Goal: Task Accomplishment & Management: Use online tool/utility

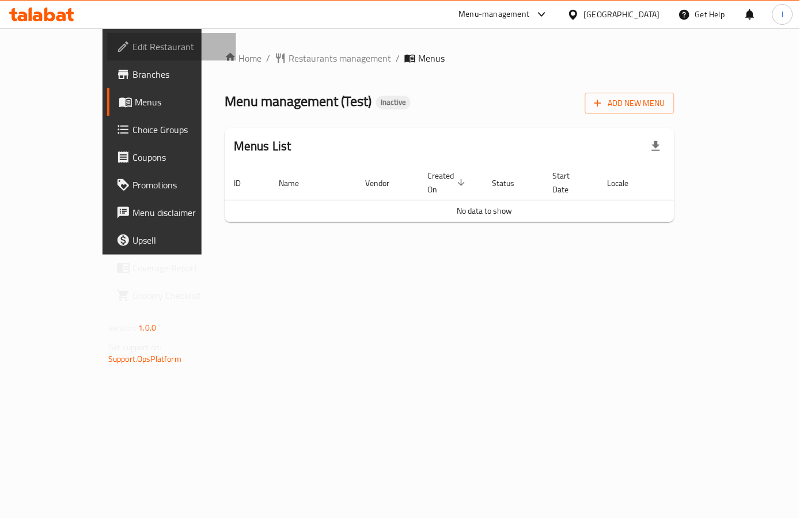
click at [132, 43] on span "Edit Restaurant" at bounding box center [179, 47] width 94 height 14
click at [431, 242] on div "Home / Restaurants management / Menus Menu management ( Test ) Inactive Add New…" at bounding box center [450, 141] width 496 height 226
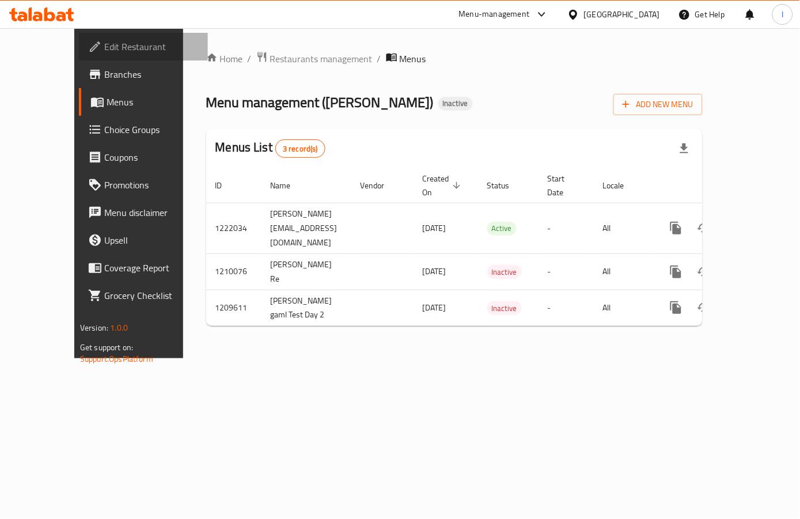
click at [104, 44] on span "Edit Restaurant" at bounding box center [151, 47] width 94 height 14
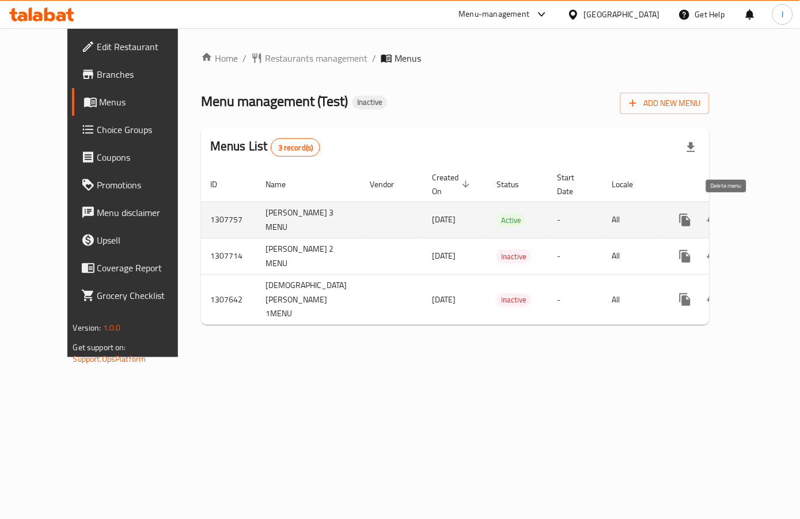
click at [736, 219] on icon "enhanced table" at bounding box center [740, 220] width 8 height 10
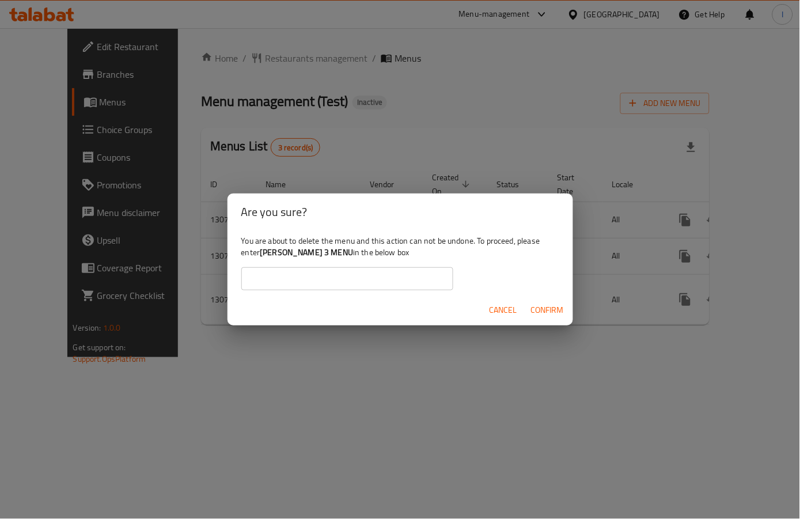
drag, startPoint x: 261, startPoint y: 255, endPoint x: 355, endPoint y: 254, distance: 94.4
click at [353, 254] on b "Ebrahim Mohamed 3 MENU" at bounding box center [306, 252] width 93 height 15
copy b "Ebrahim Mohamed 3 MENU"
click at [346, 289] on input "text" at bounding box center [347, 278] width 212 height 23
paste input "Ebrahim Mohamed 3 MENU"
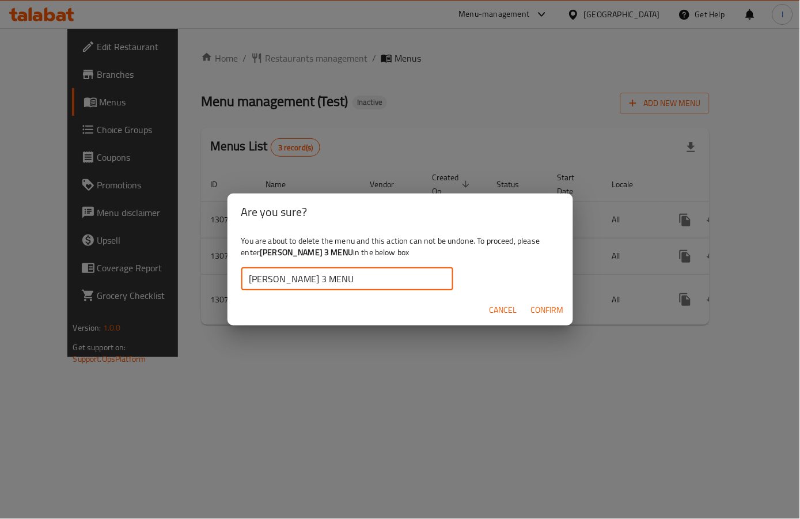
type input "Ebrahim Mohamed 3 MENU"
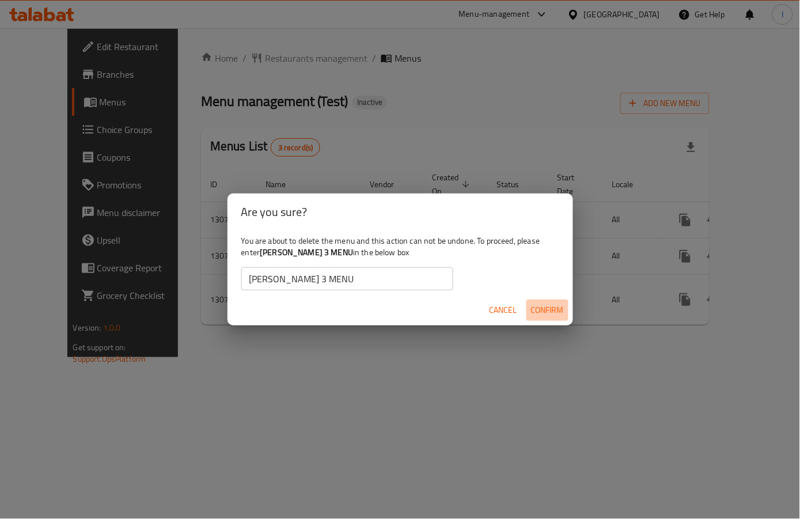
click at [546, 305] on span "Confirm" at bounding box center [547, 310] width 33 height 14
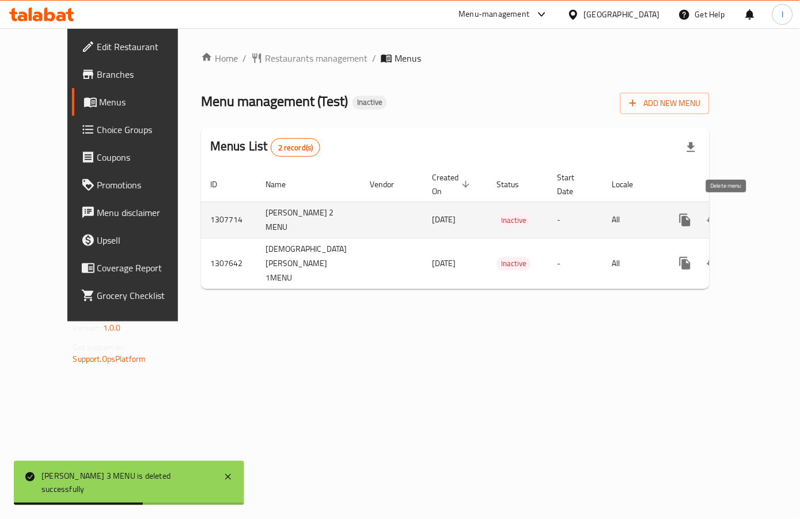
click at [734, 221] on icon "enhanced table" at bounding box center [741, 220] width 14 height 14
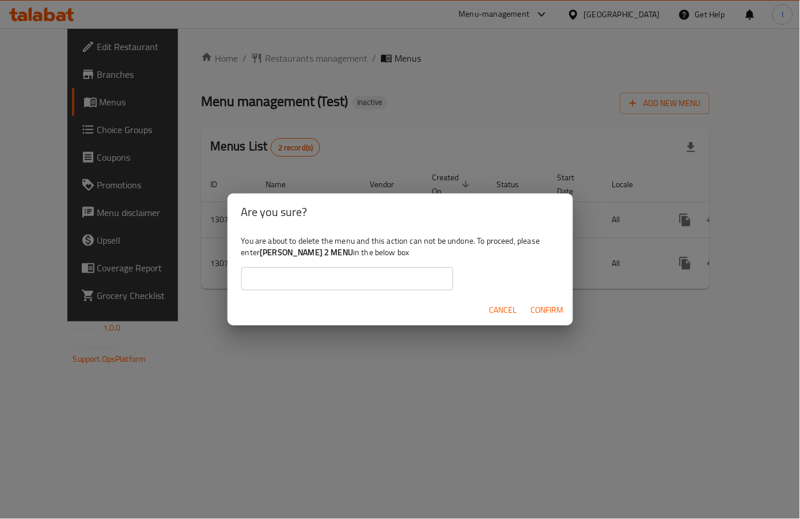
drag, startPoint x: 262, startPoint y: 252, endPoint x: 356, endPoint y: 258, distance: 94.6
click at [353, 258] on b "Ebrahim Mohamed 2 MENU" at bounding box center [306, 252] width 93 height 15
copy b "Ebrahim Mohamed 2 MENU"
paste input "Ebrahim Mohamed 2 MENU"
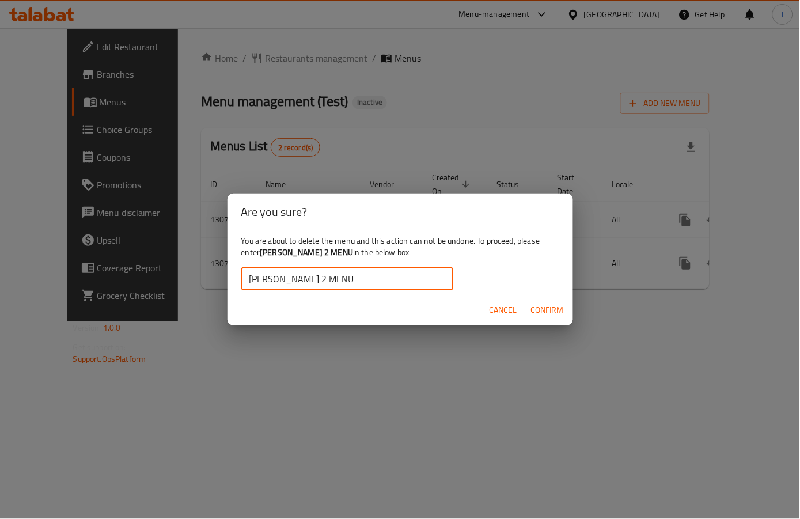
click at [354, 285] on input "Ebrahim Mohamed 2 MENU" at bounding box center [347, 278] width 212 height 23
type input "Ebrahim Mohamed 2 MENU"
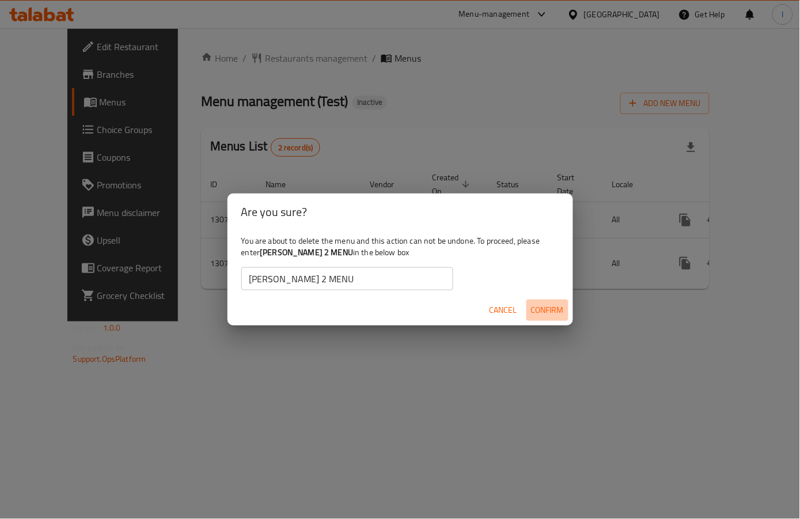
click at [554, 307] on span "Confirm" at bounding box center [547, 310] width 33 height 14
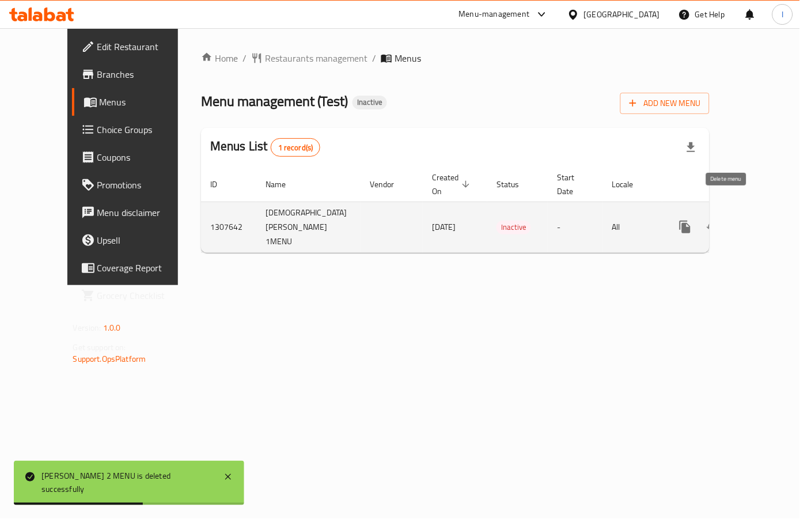
click at [734, 220] on icon "enhanced table" at bounding box center [741, 227] width 14 height 14
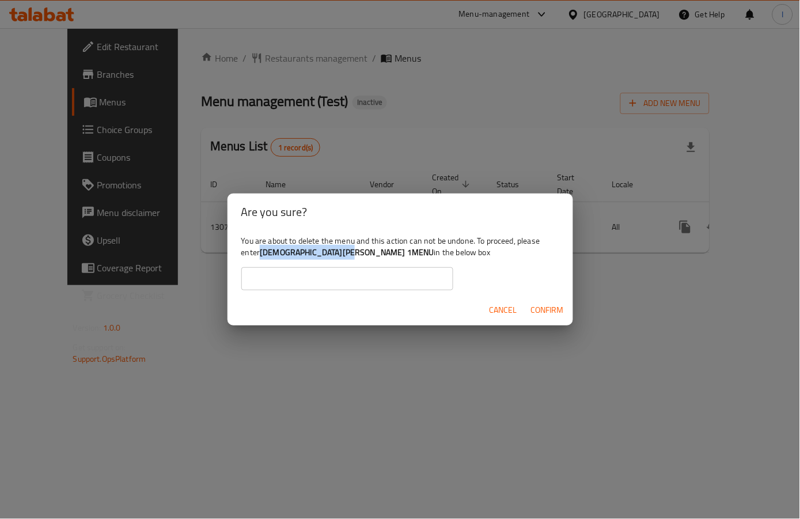
drag, startPoint x: 262, startPoint y: 253, endPoint x: 355, endPoint y: 252, distance: 92.7
click at [355, 252] on b "Ebrahim Mohamed 1MENU" at bounding box center [347, 252] width 174 height 15
copy b "Ebrahim Mohamed 1MENU"
paste input "Ebrahim Mohamed 1MENU"
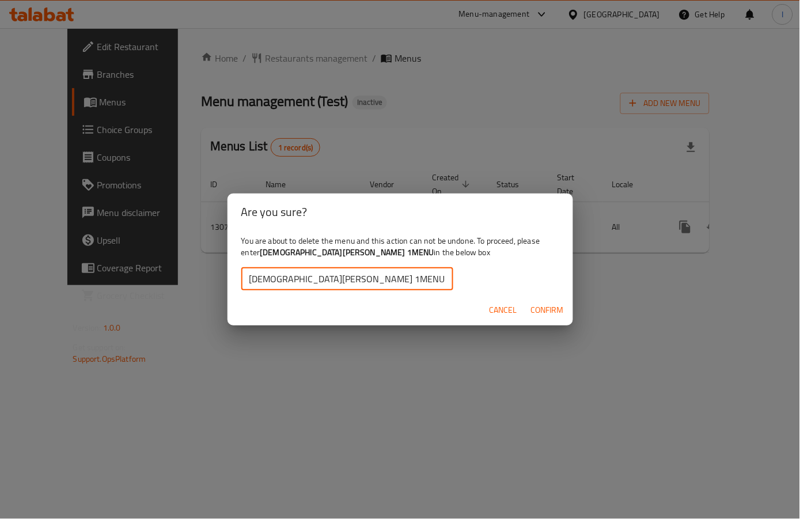
click at [352, 271] on input "Ebrahim Mohamed 1MENU" at bounding box center [347, 278] width 212 height 23
type input "Ebrahim Mohamed 1MENU"
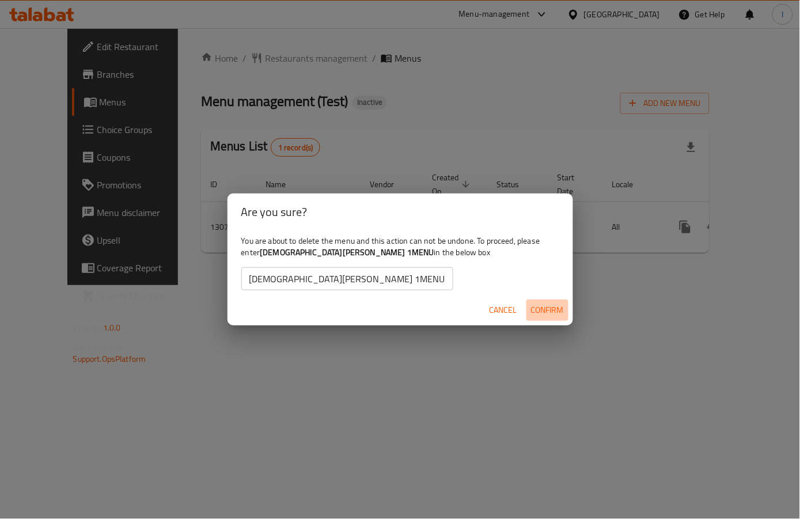
click at [539, 307] on span "Confirm" at bounding box center [547, 310] width 33 height 14
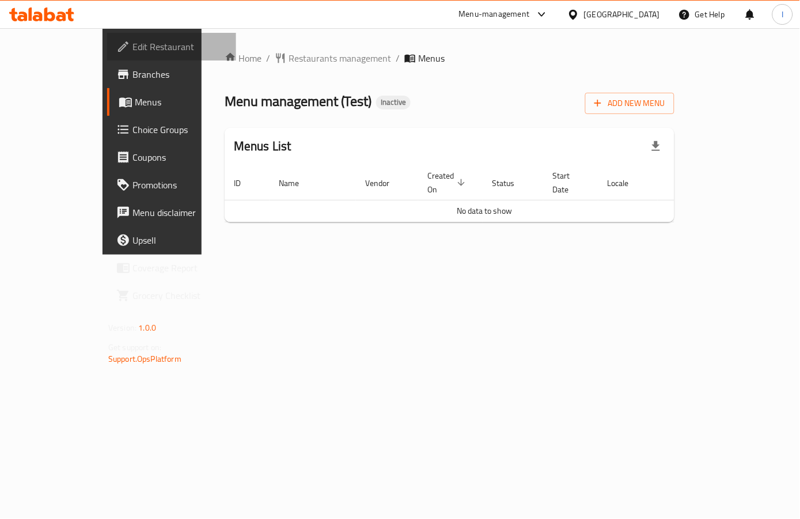
click at [107, 58] on link "Edit Restaurant" at bounding box center [171, 47] width 129 height 28
click at [132, 44] on span "Edit Restaurant" at bounding box center [179, 47] width 94 height 14
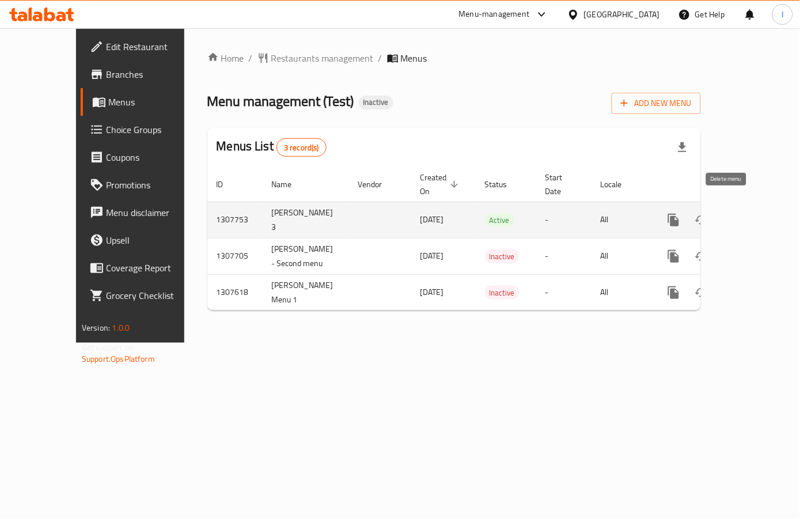
click at [725, 215] on icon "enhanced table" at bounding box center [729, 220] width 8 height 10
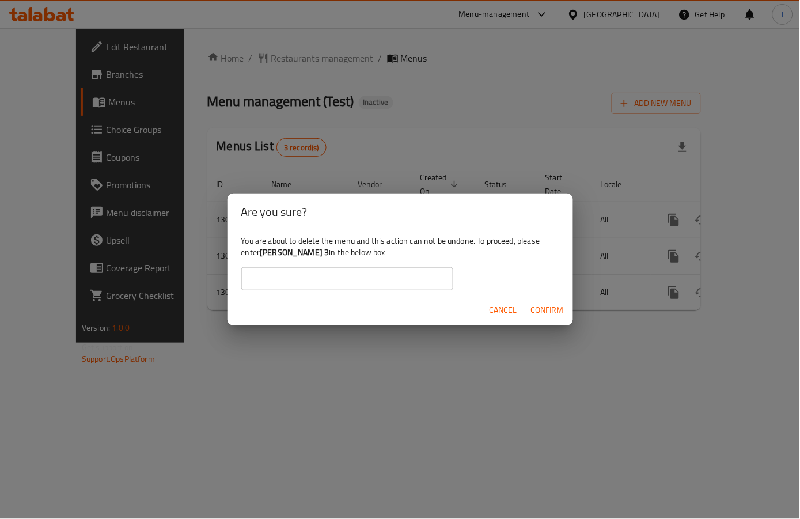
drag, startPoint x: 262, startPoint y: 254, endPoint x: 335, endPoint y: 255, distance: 73.1
click at [329, 255] on b "Abdelrahman Menu 3" at bounding box center [294, 252] width 69 height 15
copy b "Abdelrahman Menu 3"
paste input "Abdelrahman Menu 3"
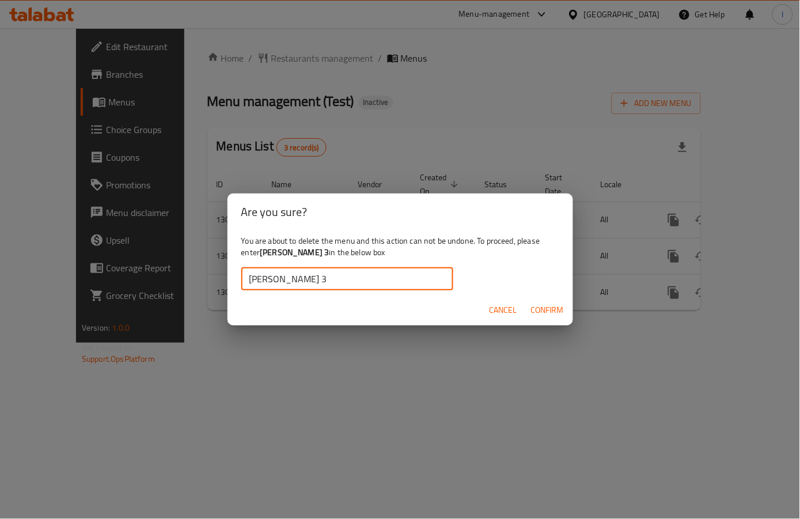
click at [309, 280] on input "Abdelrahman Menu 3" at bounding box center [347, 278] width 212 height 23
type input "Abdelrahman Menu 3"
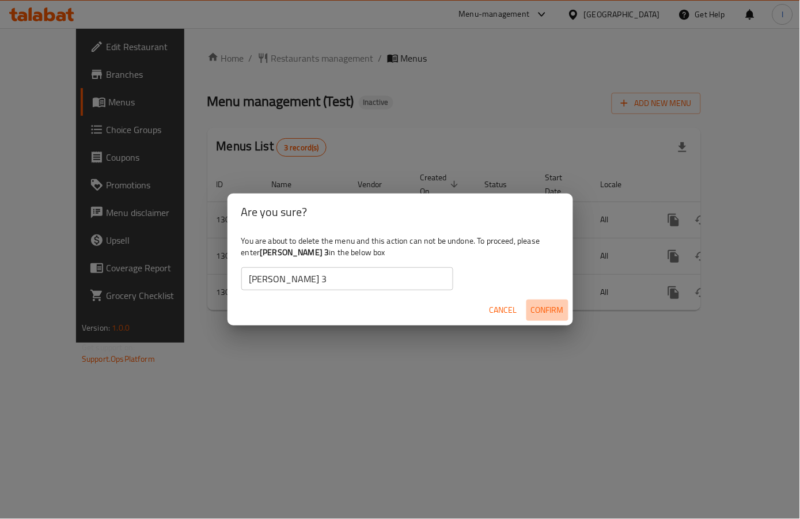
click at [554, 310] on span "Confirm" at bounding box center [547, 310] width 33 height 14
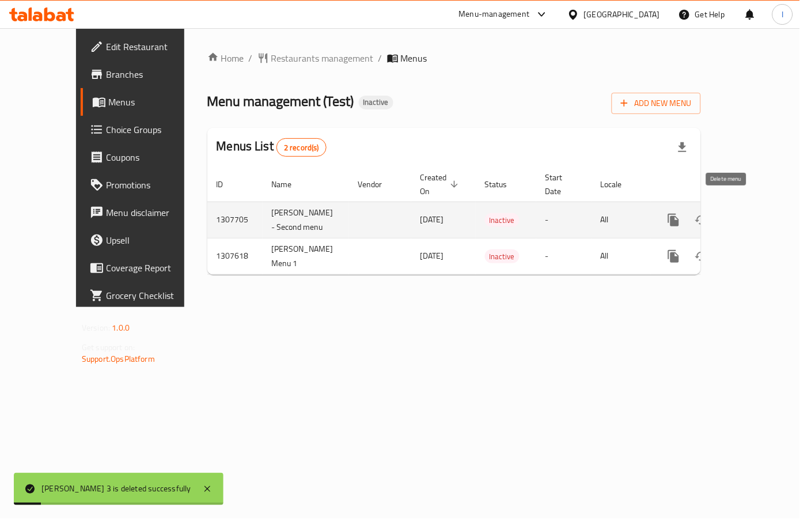
click at [728, 216] on button "enhanced table" at bounding box center [729, 220] width 28 height 28
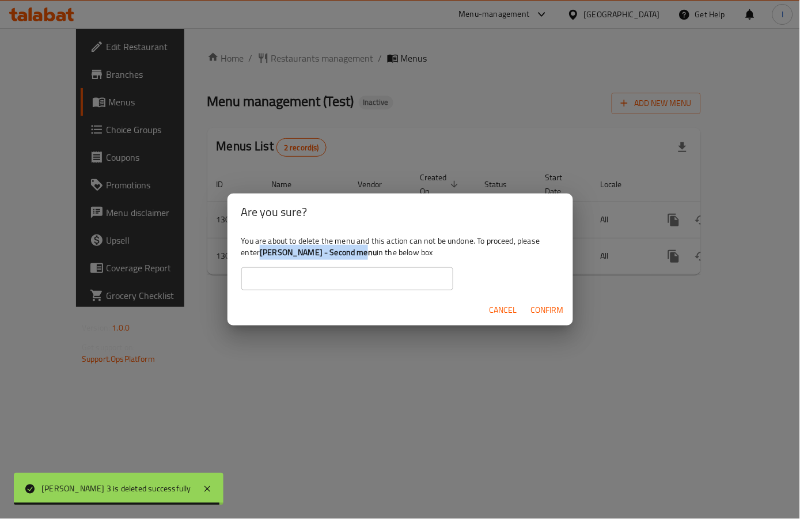
drag, startPoint x: 261, startPoint y: 252, endPoint x: 362, endPoint y: 252, distance: 100.2
click at [362, 252] on b "Abdelrahman - Second menu" at bounding box center [318, 252] width 117 height 15
copy b "Abdelrahman - Second menu"
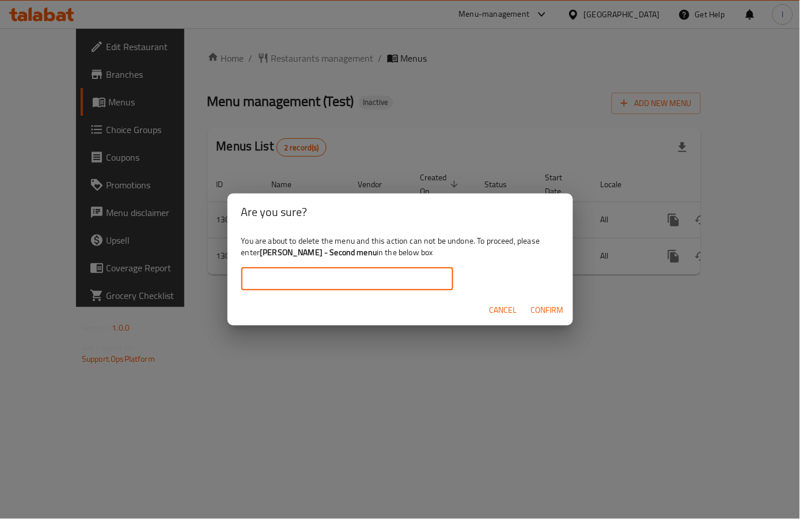
paste input "Abdelrahman - Second menu"
click at [355, 280] on input "Abdelrahman - Second menu" at bounding box center [347, 278] width 212 height 23
type input "Abdelrahman - Second menu"
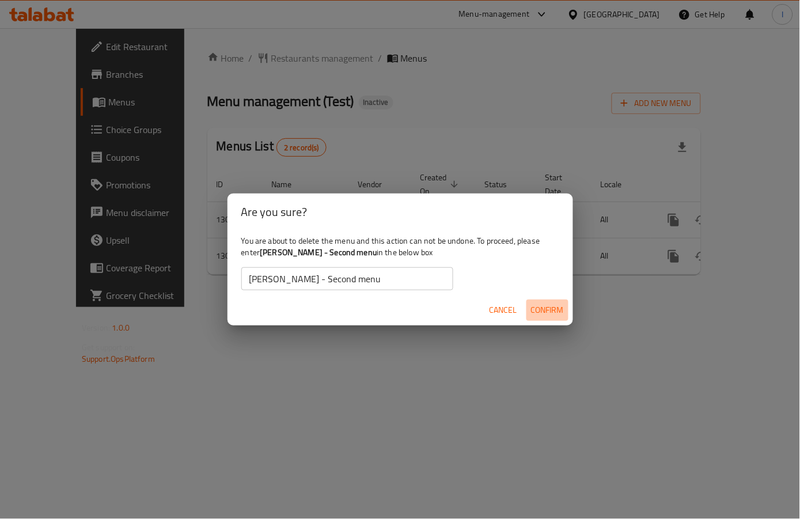
click at [550, 307] on span "Confirm" at bounding box center [547, 310] width 33 height 14
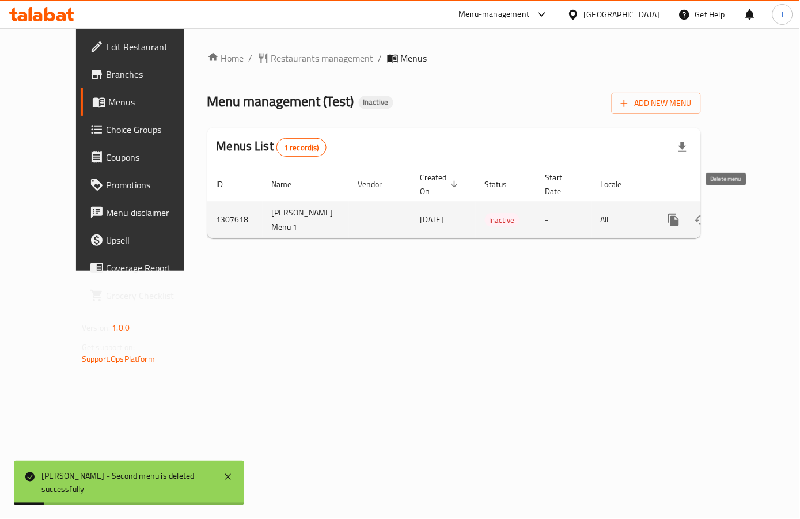
click at [731, 213] on icon "enhanced table" at bounding box center [729, 220] width 14 height 14
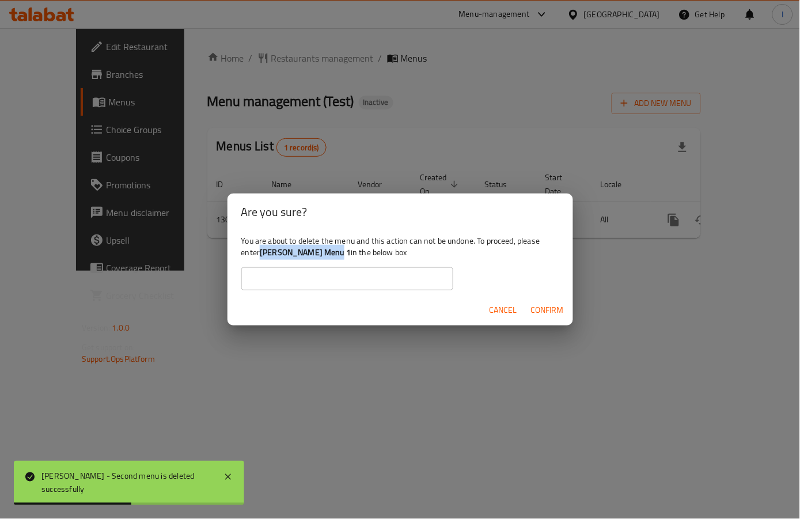
drag, startPoint x: 261, startPoint y: 253, endPoint x: 335, endPoint y: 252, distance: 73.7
click b "Abdelrahman Menu 1"
copy b "Abdelrahman Menu 1"
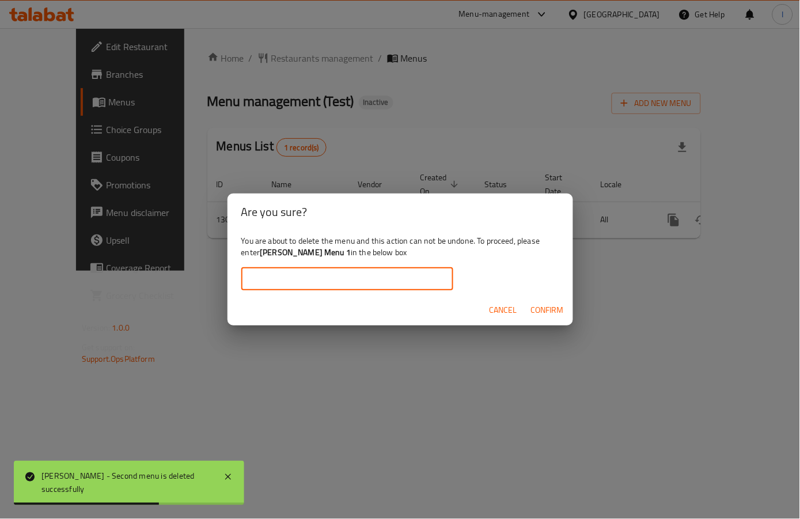
paste input "Abdelrahman Menu 1"
click input "Abdelrahman Menu 1"
type input "Abdelrahman Menu 1"
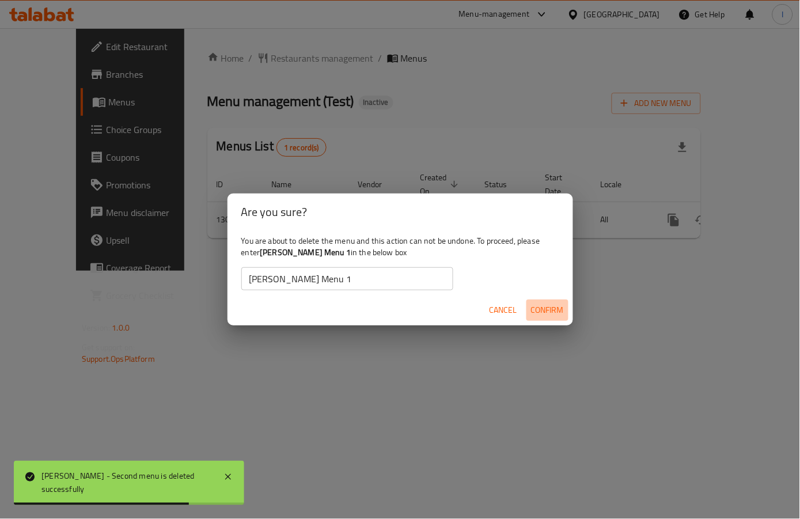
click span "Confirm"
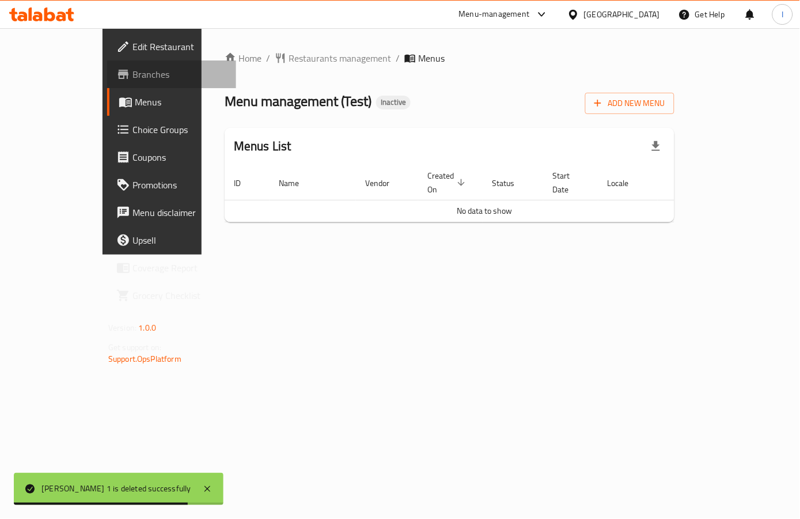
click span "Branches"
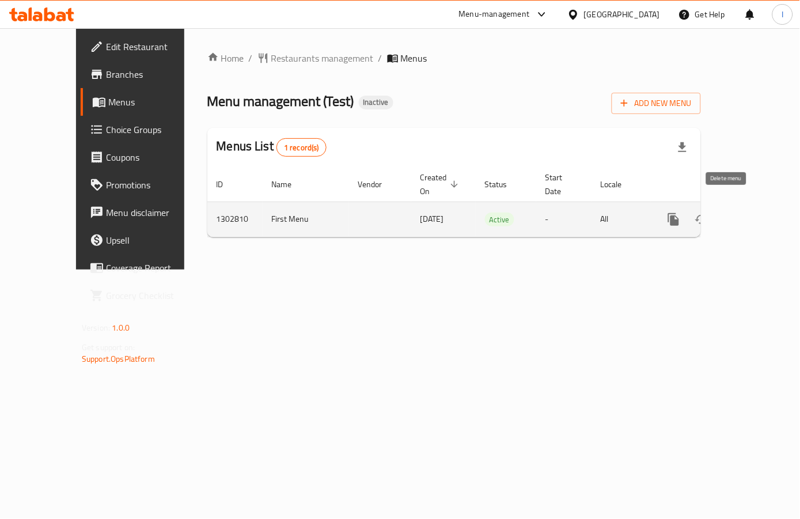
click at [729, 214] on icon "enhanced table" at bounding box center [729, 219] width 8 height 10
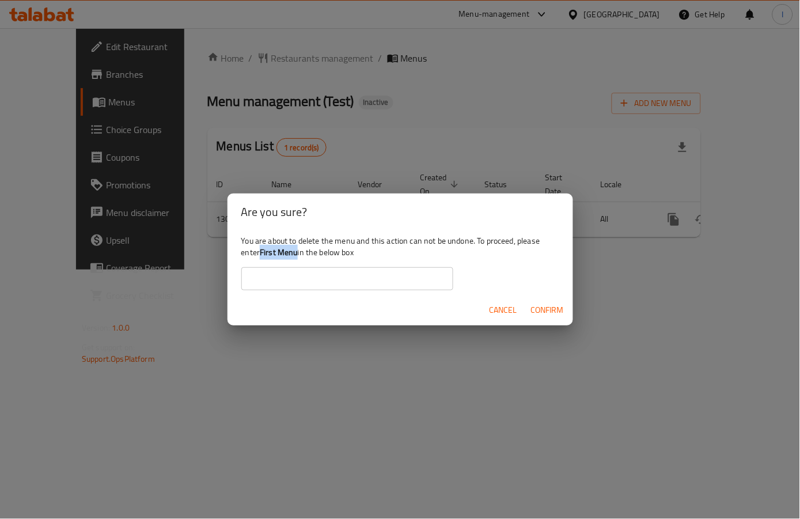
drag, startPoint x: 298, startPoint y: 256, endPoint x: 263, endPoint y: 256, distance: 35.7
click at [263, 256] on b "First Menu" at bounding box center [279, 252] width 38 height 15
copy b "First Menu"
click at [299, 278] on input "text" at bounding box center [347, 278] width 212 height 23
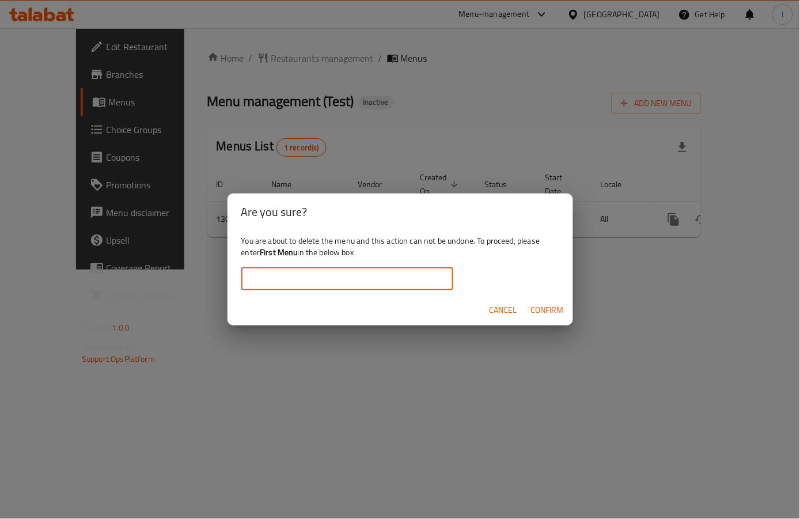
paste input "First Menu"
type input "First Menu"
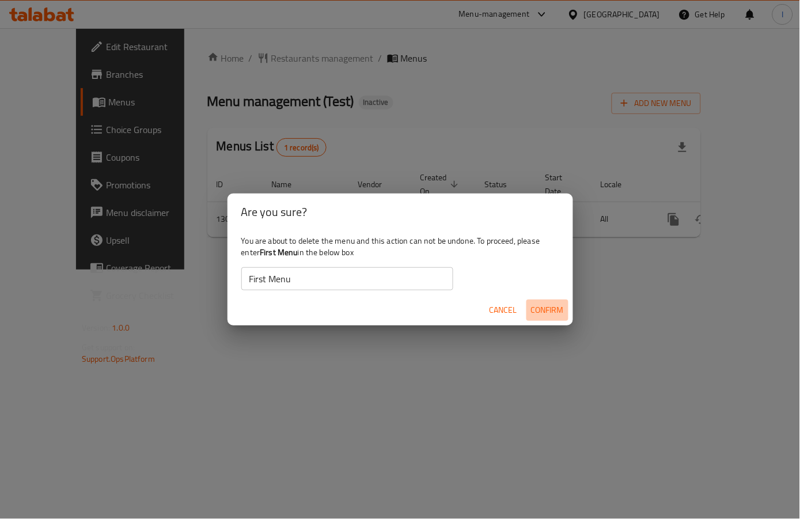
click at [539, 311] on span "Confirm" at bounding box center [547, 310] width 33 height 14
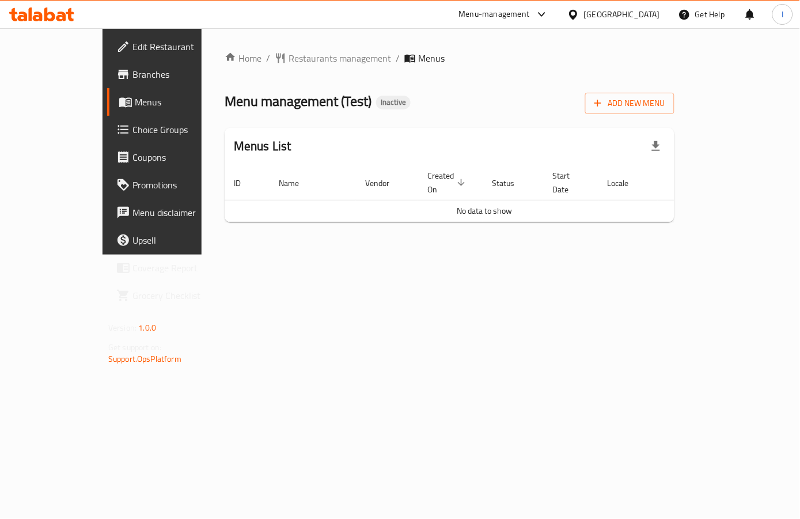
click at [132, 81] on span "Branches" at bounding box center [179, 74] width 94 height 14
click at [132, 45] on span "Edit Restaurant" at bounding box center [179, 47] width 94 height 14
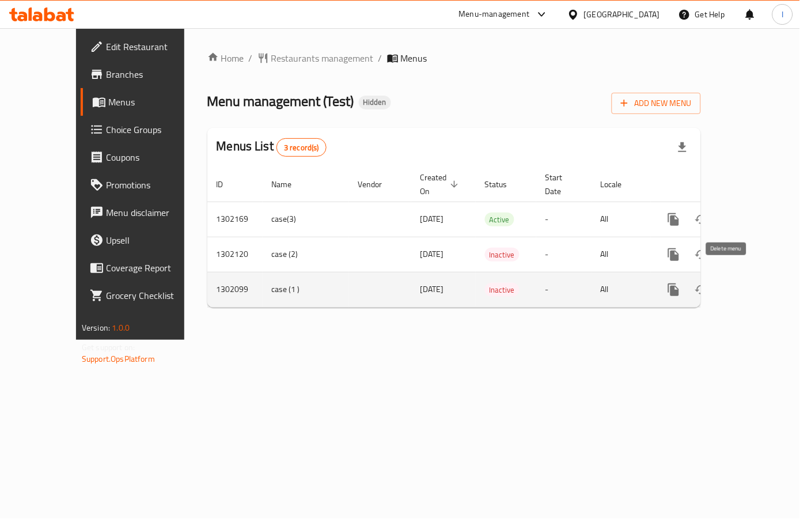
click at [725, 284] on icon "enhanced table" at bounding box center [729, 289] width 8 height 10
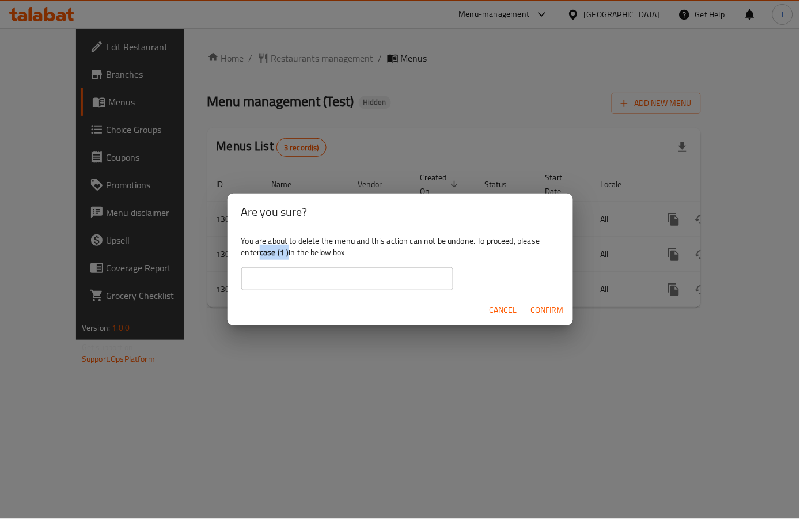
drag, startPoint x: 261, startPoint y: 253, endPoint x: 291, endPoint y: 252, distance: 30.5
click at [291, 252] on div "You are about to delete the menu and this action can not be undone. To proceed,…" at bounding box center [399, 262] width 345 height 64
click at [290, 253] on div "You are about to delete the menu and this action can not be undone. To proceed,…" at bounding box center [399, 262] width 345 height 64
drag, startPoint x: 261, startPoint y: 255, endPoint x: 288, endPoint y: 252, distance: 27.2
click at [288, 252] on b "case (1 )" at bounding box center [274, 252] width 29 height 15
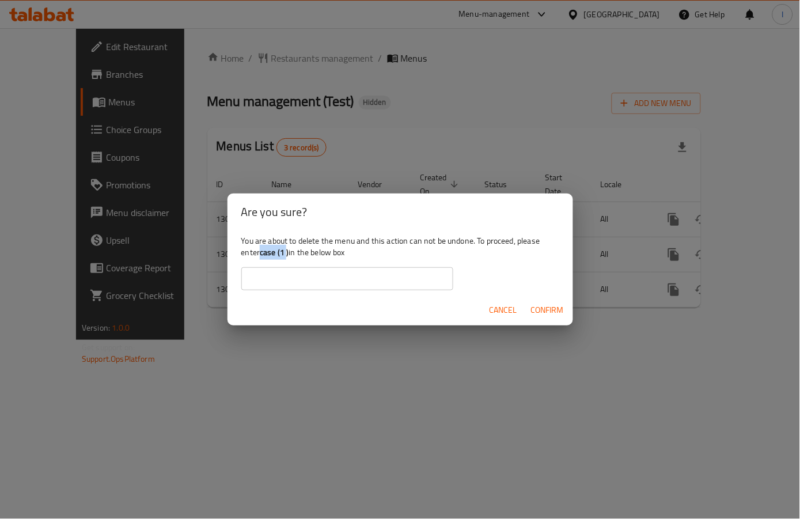
copy b "case (1"
click at [296, 258] on div "You are about to delete the menu and this action can not be undone. To proceed,…" at bounding box center [399, 262] width 345 height 64
drag, startPoint x: 262, startPoint y: 254, endPoint x: 289, endPoint y: 254, distance: 27.1
click at [288, 254] on b "case (1 )" at bounding box center [274, 252] width 29 height 15
copy b "case (1 )"
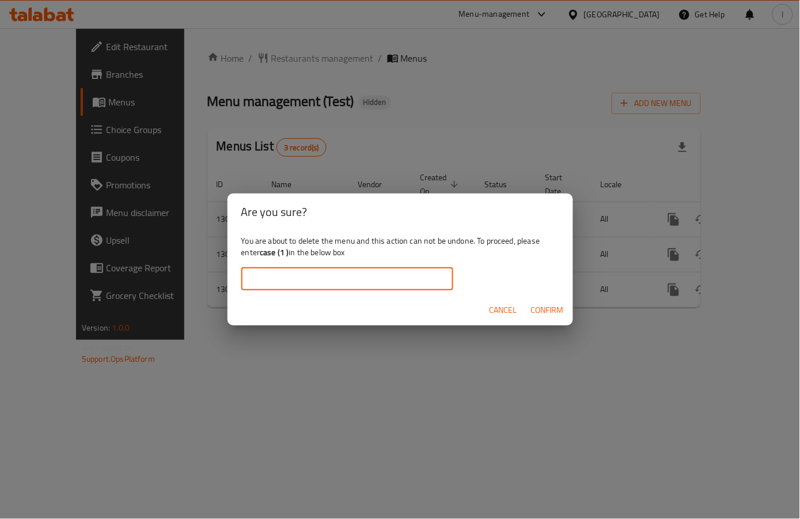
click at [307, 275] on input "text" at bounding box center [347, 278] width 212 height 23
paste input "case (1 )"
type input "case (1 )"
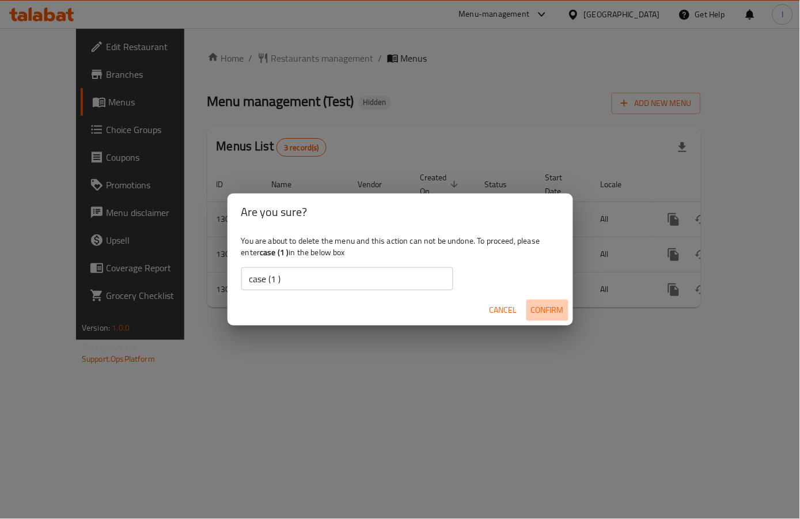
click at [536, 316] on span "Confirm" at bounding box center [547, 310] width 33 height 14
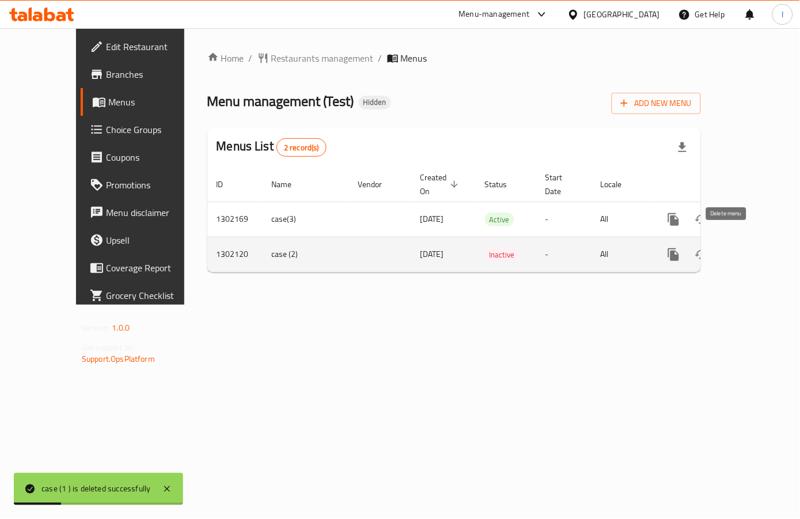
click at [723, 250] on button "enhanced table" at bounding box center [729, 255] width 28 height 28
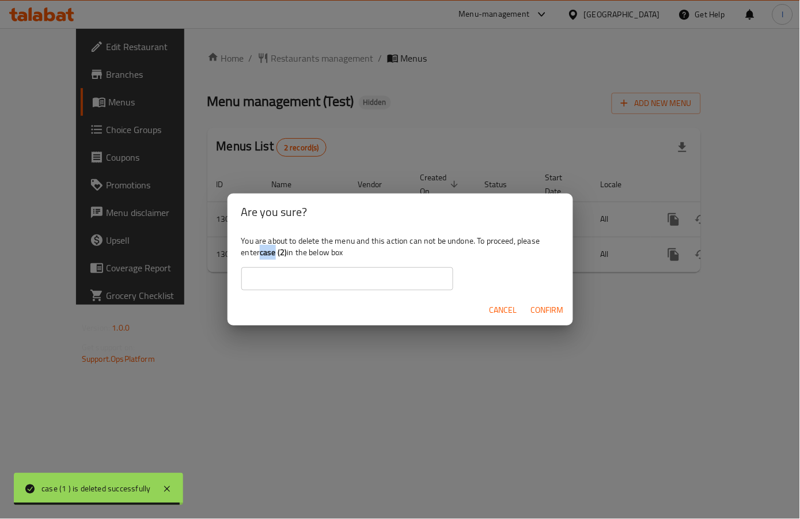
drag, startPoint x: 260, startPoint y: 254, endPoint x: 277, endPoint y: 255, distance: 17.3
click at [277, 255] on div "You are about to delete the menu and this action can not be undone. To proceed,…" at bounding box center [399, 262] width 345 height 64
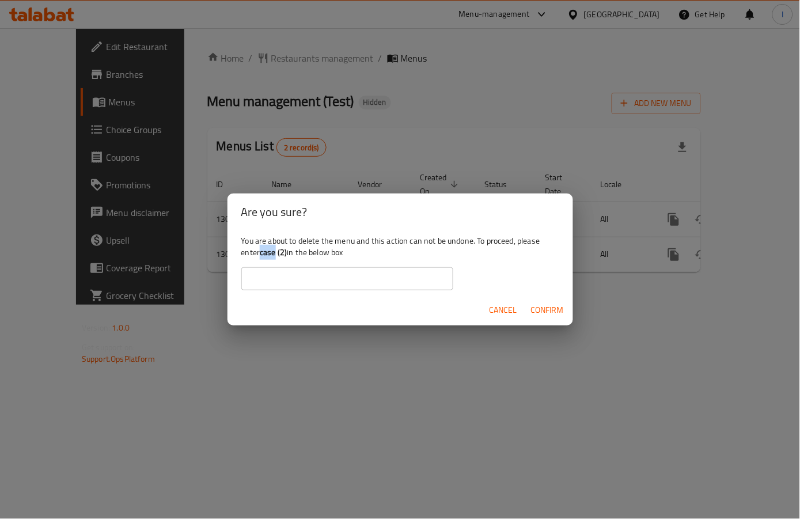
click at [264, 256] on b "case (2)" at bounding box center [273, 252] width 27 height 15
drag, startPoint x: 263, startPoint y: 252, endPoint x: 288, endPoint y: 255, distance: 25.5
click at [288, 255] on div "You are about to delete the menu and this action can not be undone. To proceed,…" at bounding box center [399, 262] width 345 height 64
copy b "case (2)"
click at [302, 278] on input "text" at bounding box center [347, 278] width 212 height 23
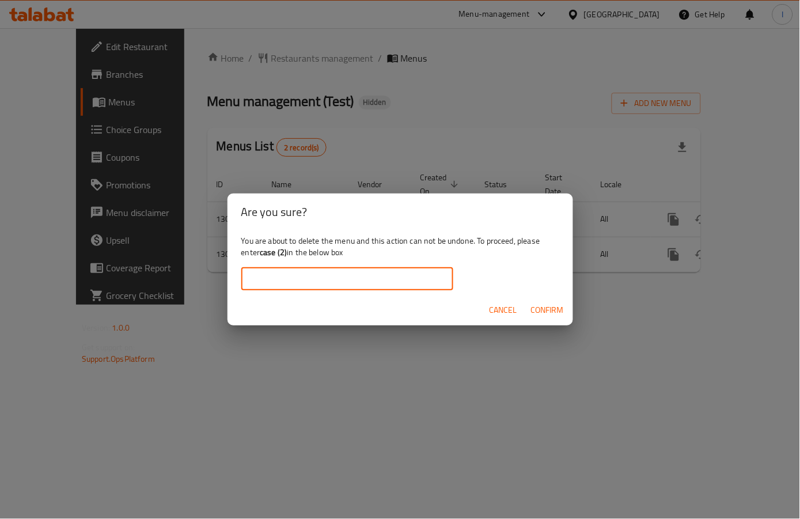
paste input "case (2)"
type input "case (2)"
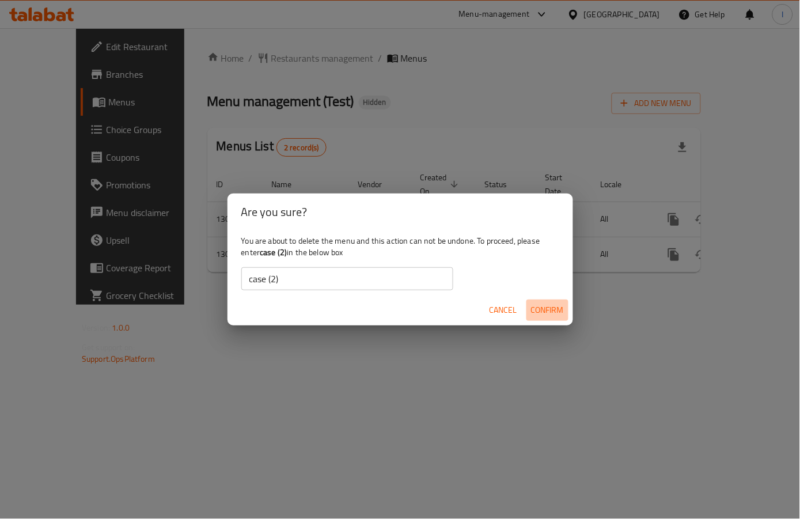
click at [531, 305] on span "Confirm" at bounding box center [547, 310] width 33 height 14
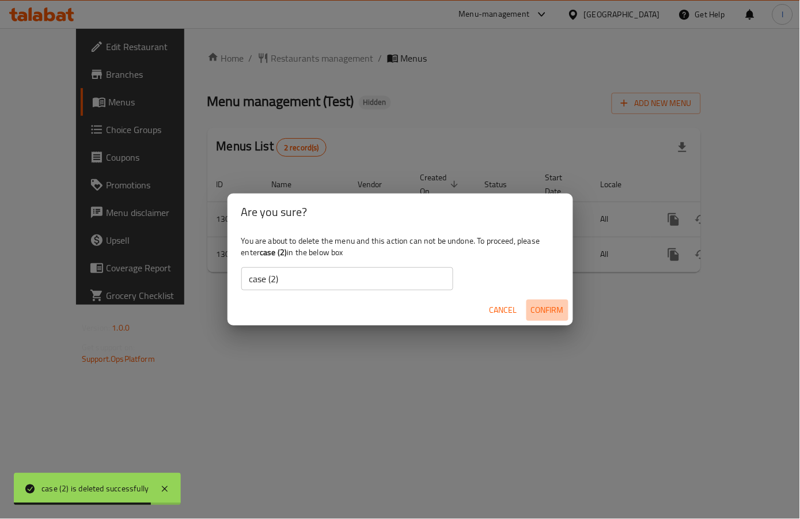
click at [548, 313] on span "Confirm" at bounding box center [547, 310] width 33 height 14
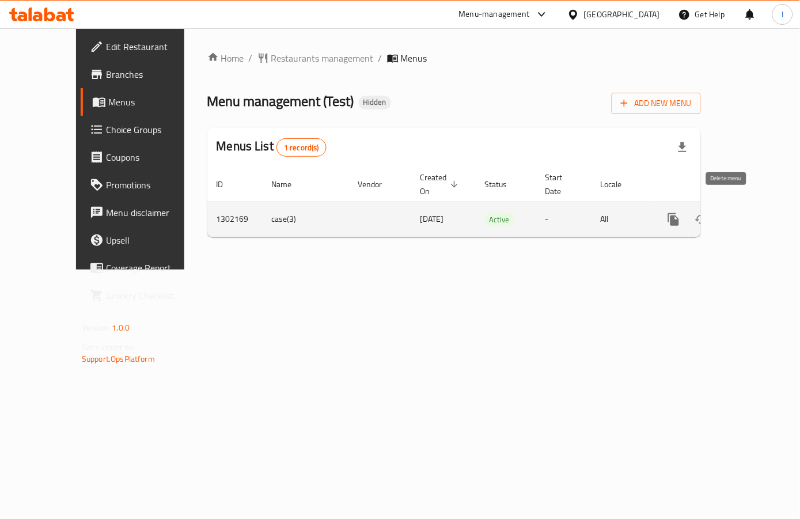
click at [734, 207] on button "enhanced table" at bounding box center [729, 220] width 28 height 28
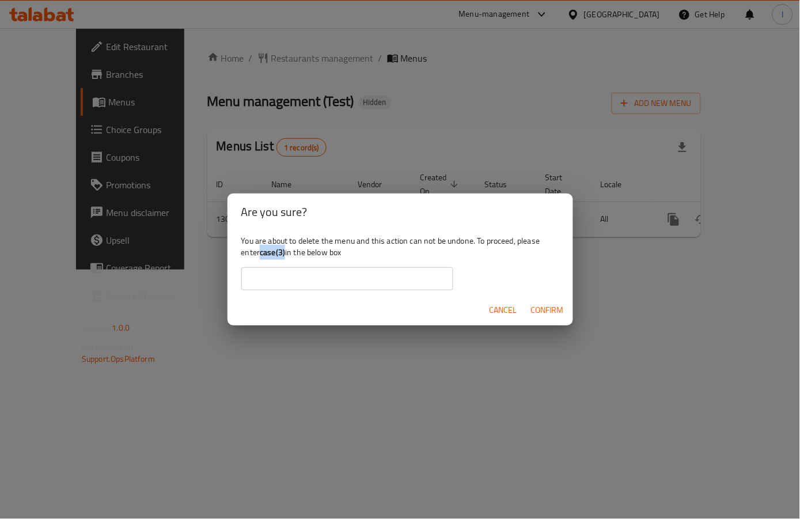
drag, startPoint x: 261, startPoint y: 253, endPoint x: 286, endPoint y: 257, distance: 25.2
click at [286, 257] on div "You are about to delete the menu and this action can not be undone. To proceed,…" at bounding box center [399, 262] width 345 height 64
copy b "case(3)"
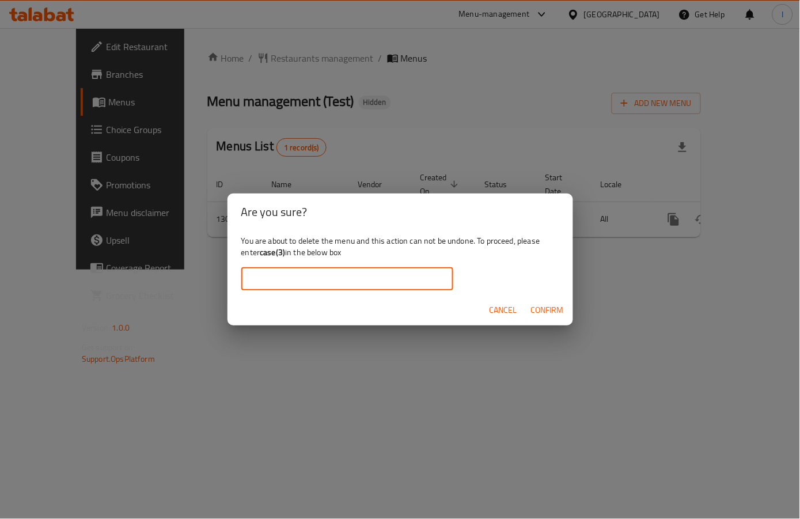
paste input "case(3)"
click at [286, 273] on input "case(3)" at bounding box center [347, 278] width 212 height 23
type input "case(3)"
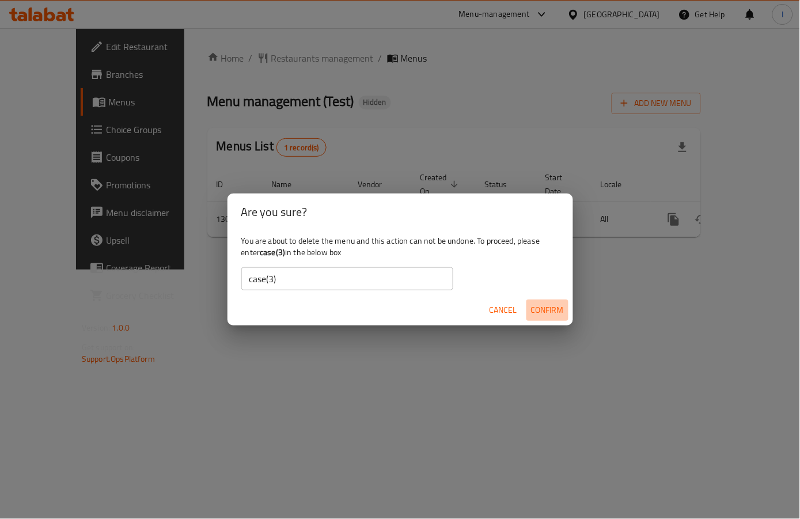
click at [539, 308] on span "Confirm" at bounding box center [547, 310] width 33 height 14
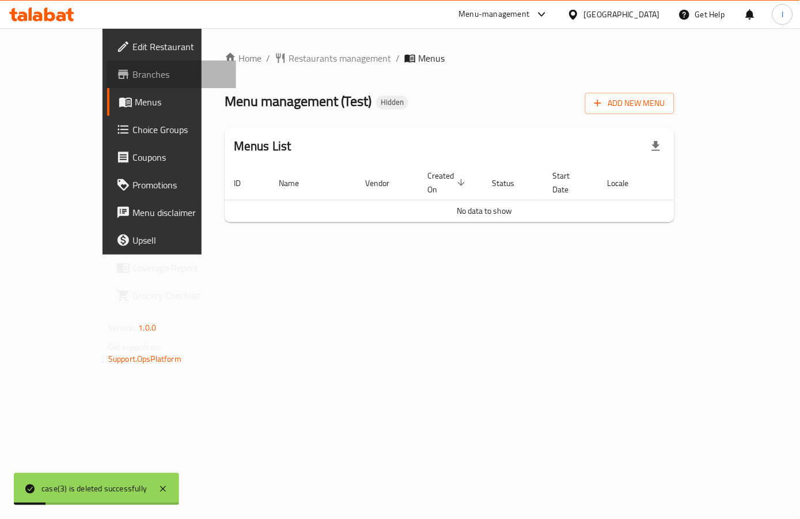
click at [107, 84] on link "Branches" at bounding box center [171, 74] width 129 height 28
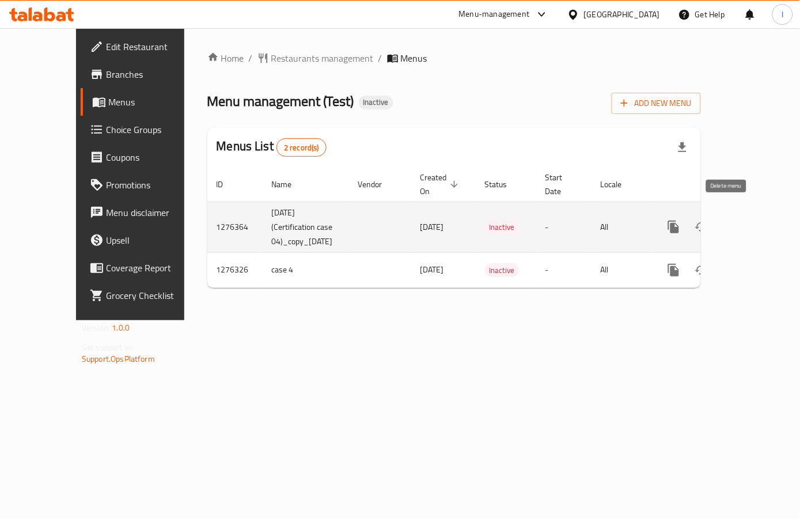
click at [732, 220] on icon "enhanced table" at bounding box center [729, 227] width 14 height 14
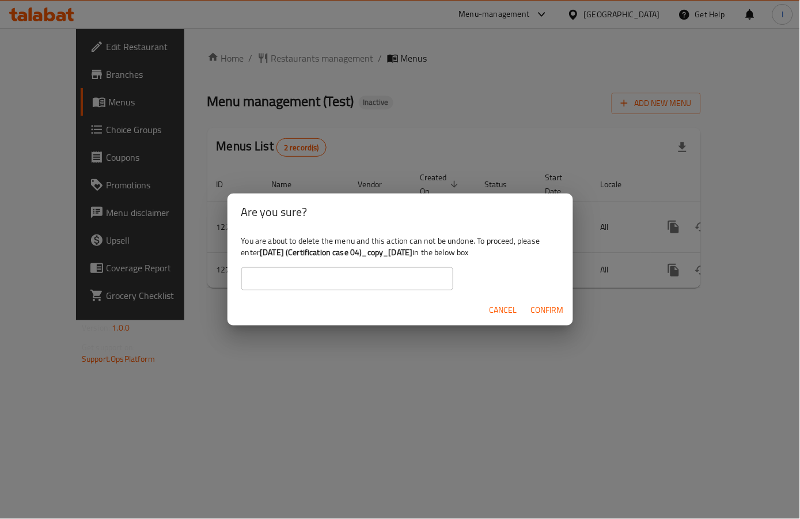
drag, startPoint x: 261, startPoint y: 254, endPoint x: 450, endPoint y: 257, distance: 188.3
click at [412, 257] on b "[DATE] (Certification case 04)_copy_[DATE]" at bounding box center [336, 252] width 153 height 15
copy b "[DATE] (Certification case 04)_copy_[DATE]"
paste input "[DATE] (Certification case 04)_copy_[DATE]"
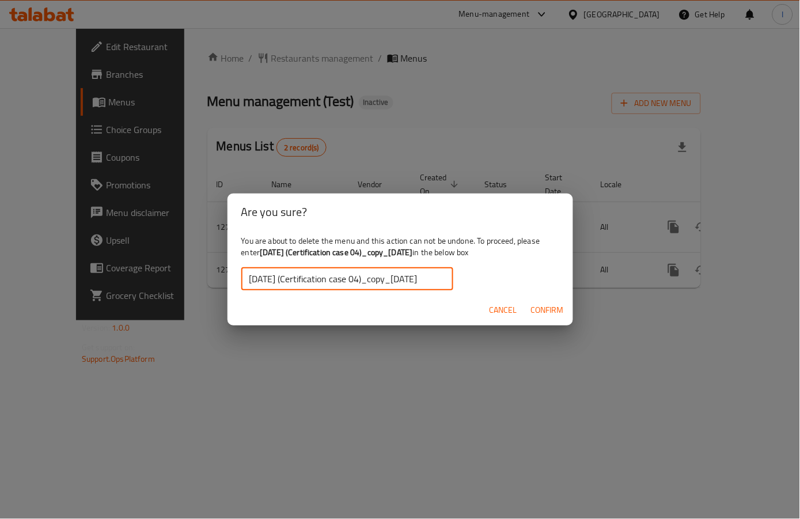
click at [407, 279] on input "[DATE] (Certification case 04)_copy_[DATE]" at bounding box center [347, 278] width 212 height 23
type input "[DATE] (Certification case 04)_copy_[DATE]"
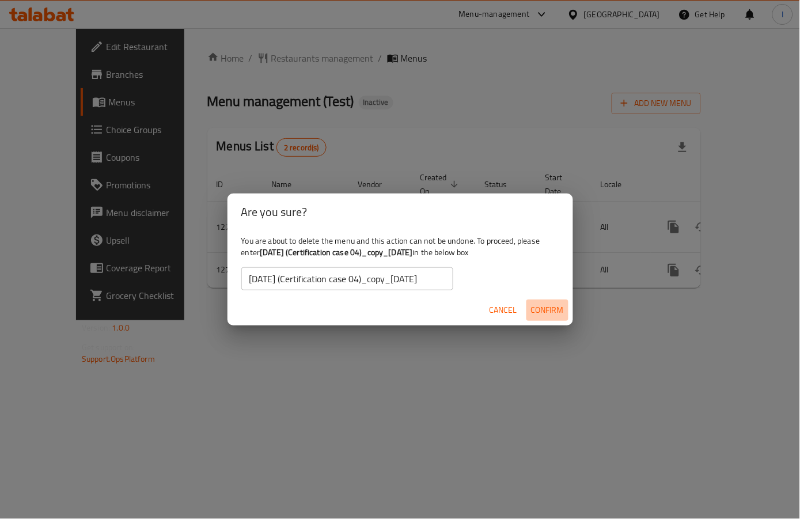
scroll to position [0, 0]
click at [548, 307] on span "Confirm" at bounding box center [547, 310] width 33 height 14
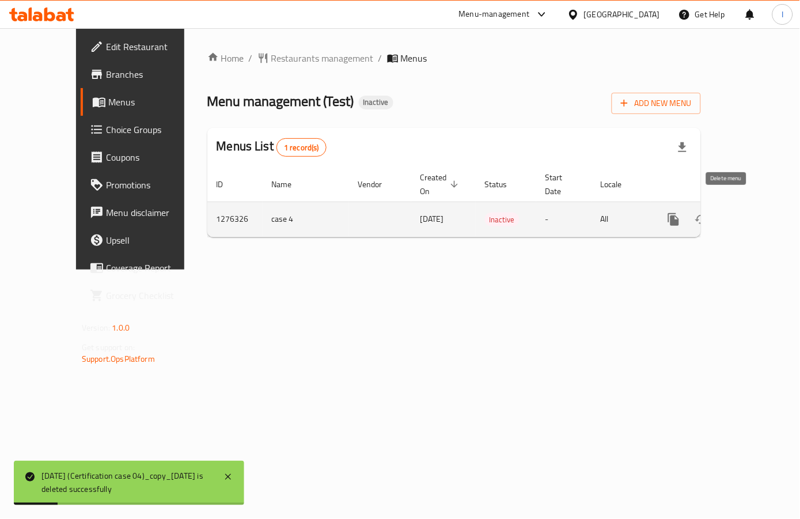
click at [729, 214] on icon "enhanced table" at bounding box center [729, 219] width 8 height 10
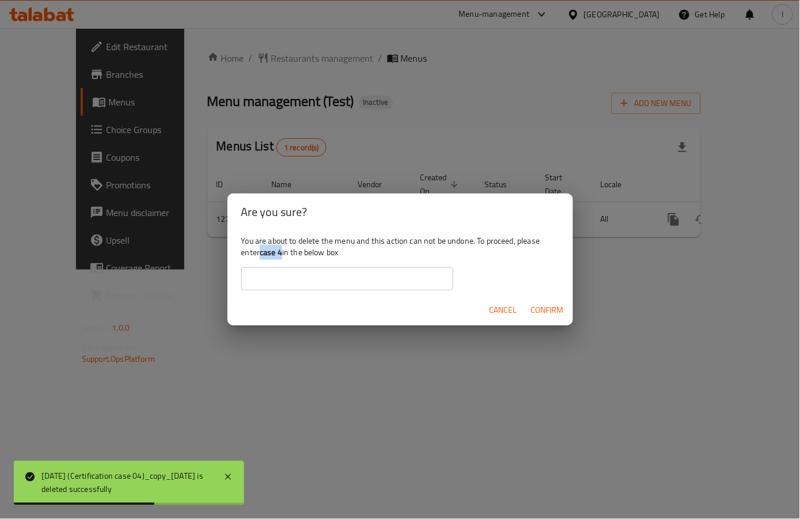
drag, startPoint x: 263, startPoint y: 257, endPoint x: 284, endPoint y: 253, distance: 21.7
click at [284, 253] on div "You are about to delete the menu and this action can not be undone. To proceed,…" at bounding box center [399, 262] width 345 height 64
copy b "case 4"
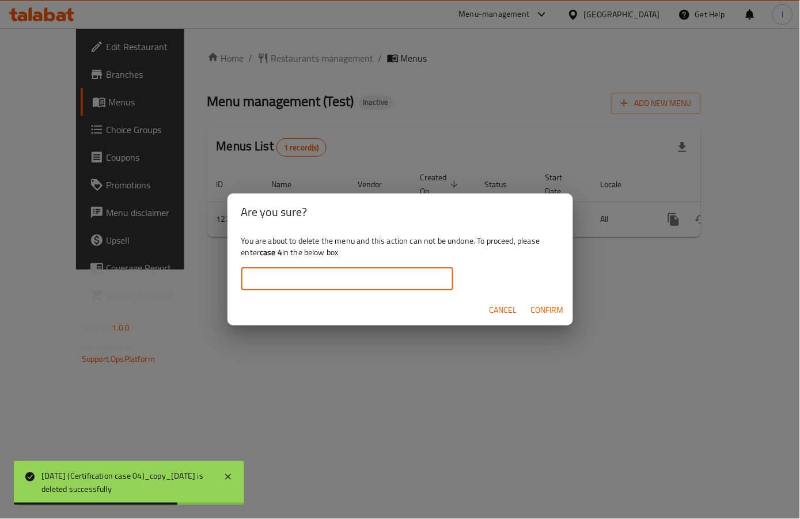
click at [300, 272] on input "text" at bounding box center [347, 278] width 212 height 23
paste input "case 4"
type input "case 4"
click at [546, 312] on span "Confirm" at bounding box center [547, 310] width 33 height 14
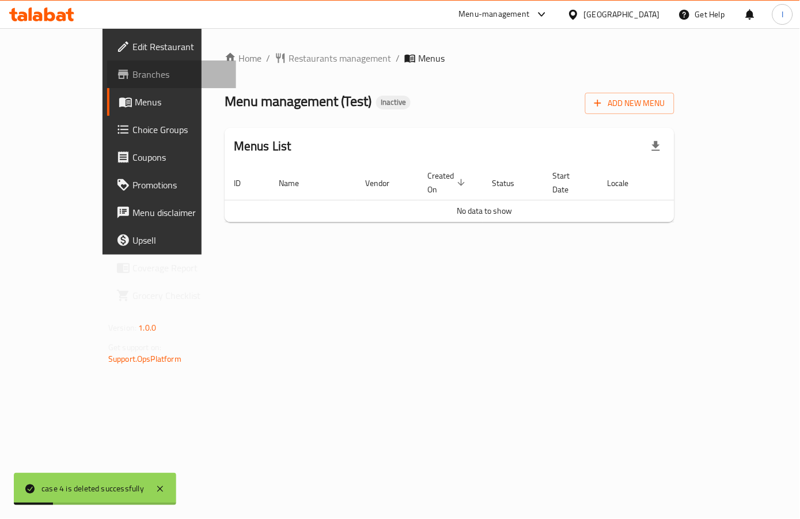
click at [132, 78] on span "Branches" at bounding box center [179, 74] width 94 height 14
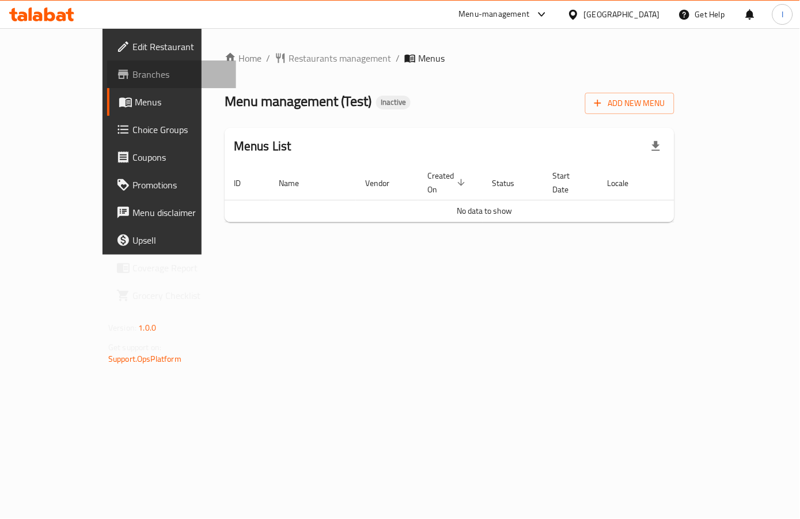
click at [132, 77] on span "Branches" at bounding box center [179, 74] width 94 height 14
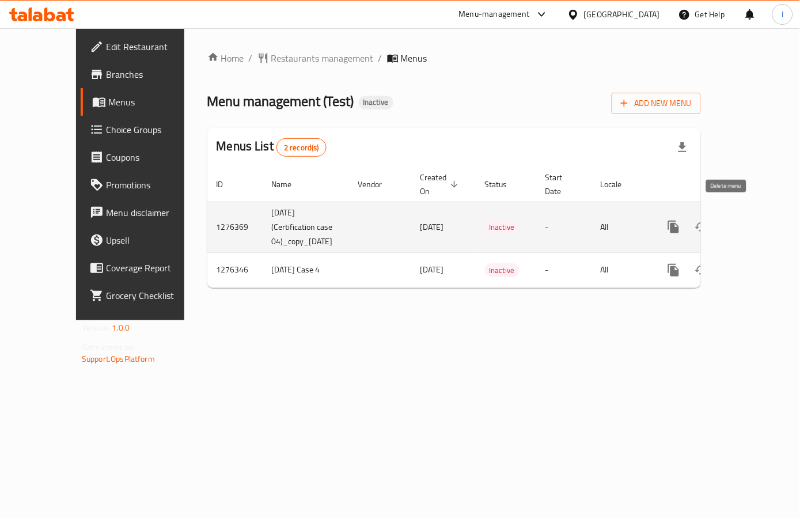
click at [725, 222] on icon "enhanced table" at bounding box center [729, 227] width 8 height 10
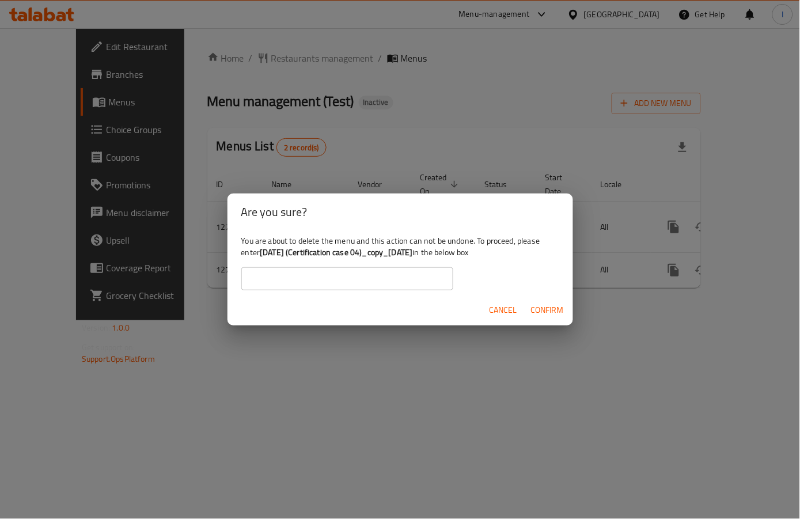
drag, startPoint x: 263, startPoint y: 254, endPoint x: 450, endPoint y: 259, distance: 187.2
click at [412, 259] on b "09-02-2025 (Certification case 04)_copy_16/02/2025" at bounding box center [336, 252] width 153 height 15
copy b "09-02-2025 (Certification case 04)_copy_16/02/2025"
click at [417, 280] on input "text" at bounding box center [347, 278] width 212 height 23
paste input "09-02-2025 (Certification case 04)_copy_16/02/2025"
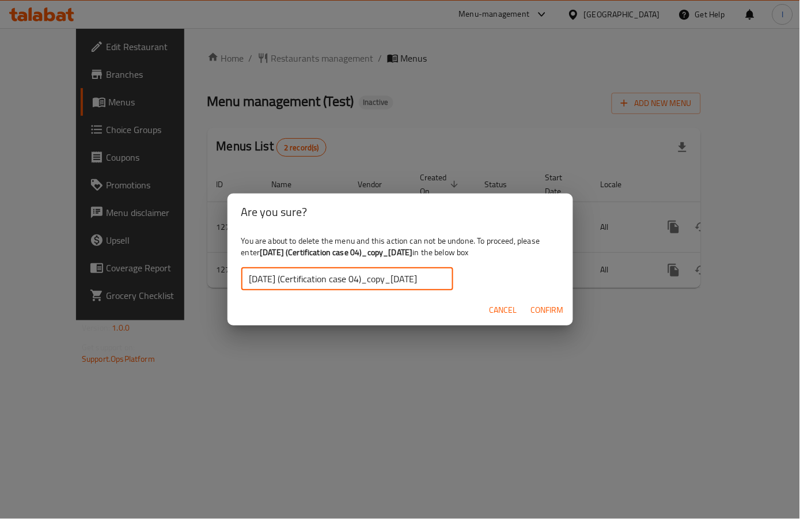
scroll to position [0, 17]
type input "09-02-2025 (Certification case 04)_copy_16/02/2025"
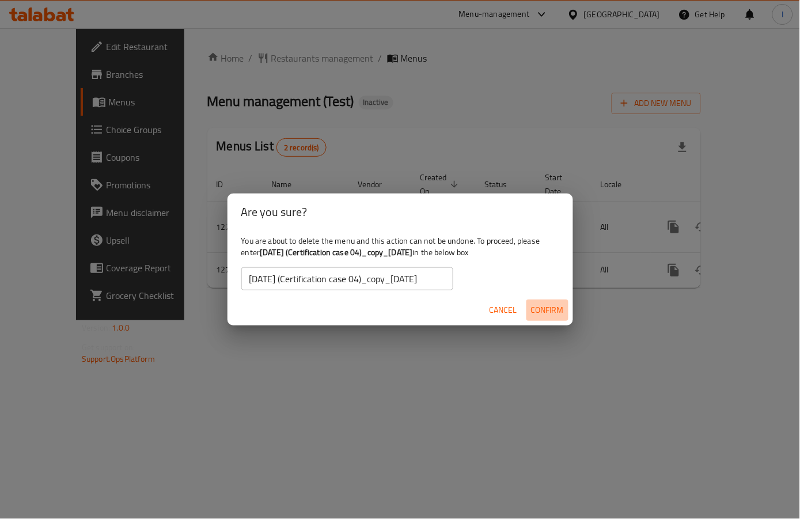
click at [559, 307] on span "Confirm" at bounding box center [547, 310] width 33 height 14
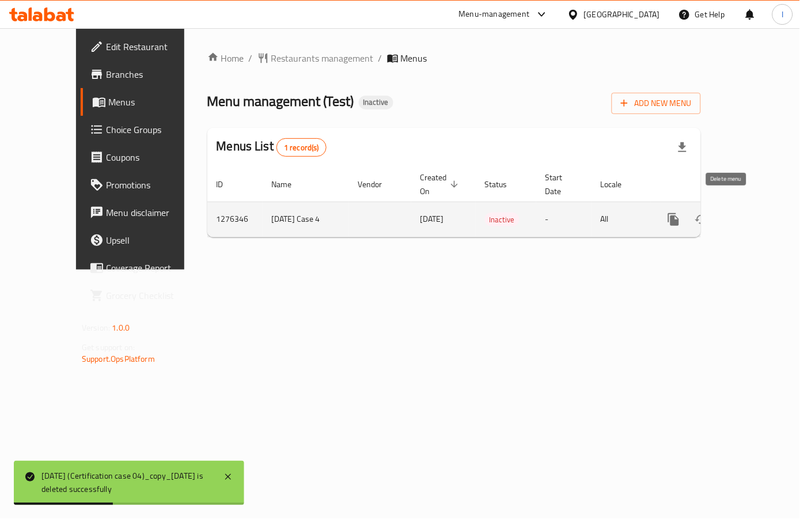
click at [721, 216] on button "enhanced table" at bounding box center [729, 220] width 28 height 28
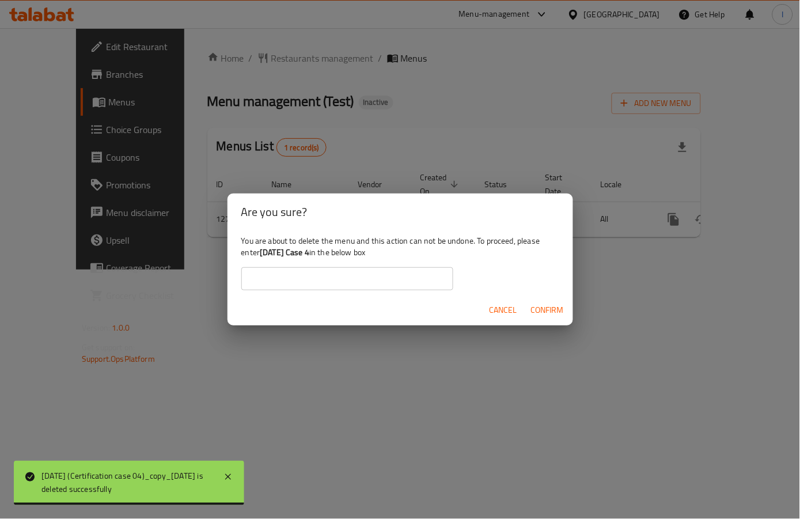
drag, startPoint x: 263, startPoint y: 254, endPoint x: 328, endPoint y: 257, distance: 65.2
click at [309, 257] on b "16-02-2025 Case 4" at bounding box center [285, 252] width 50 height 15
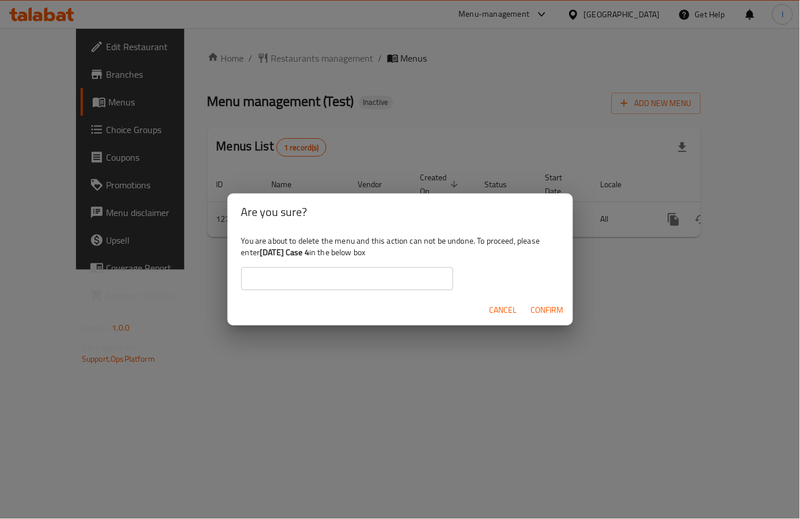
copy b "16-02-2025 Case 4"
paste input "16-02-2025 Case 4"
click at [351, 281] on input "16-02-2025 Case 4" at bounding box center [347, 278] width 212 height 23
type input "16-02-2025 Case 4"
click at [557, 303] on span "Confirm" at bounding box center [547, 310] width 33 height 14
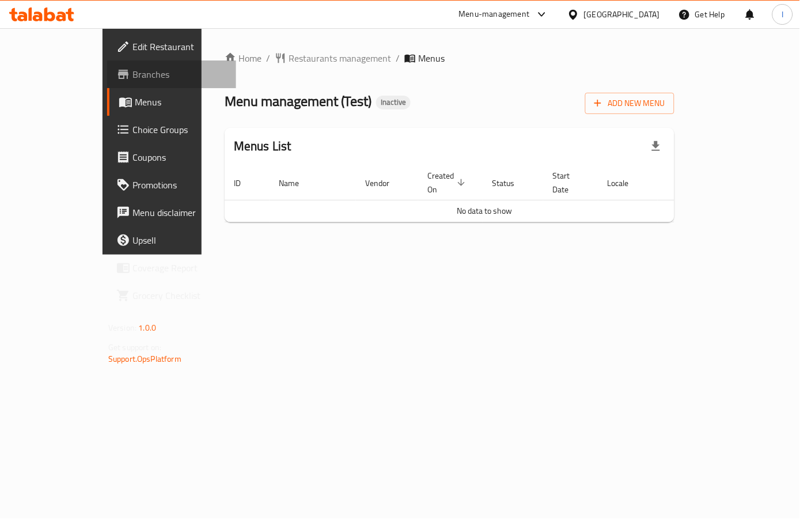
click at [107, 83] on link "Branches" at bounding box center [171, 74] width 129 height 28
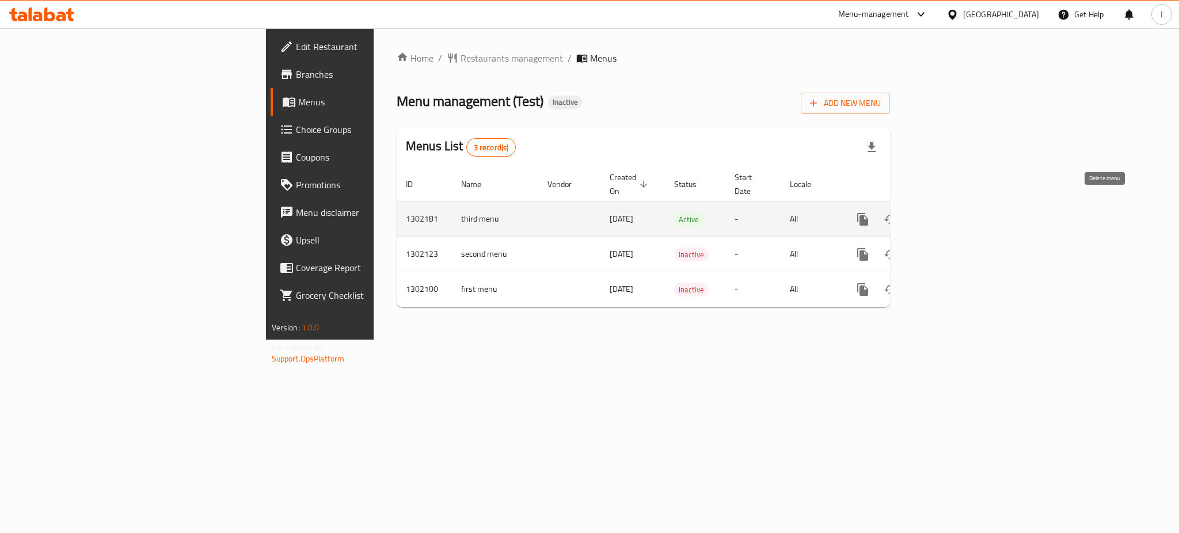
click at [925, 212] on icon "enhanced table" at bounding box center [918, 219] width 14 height 14
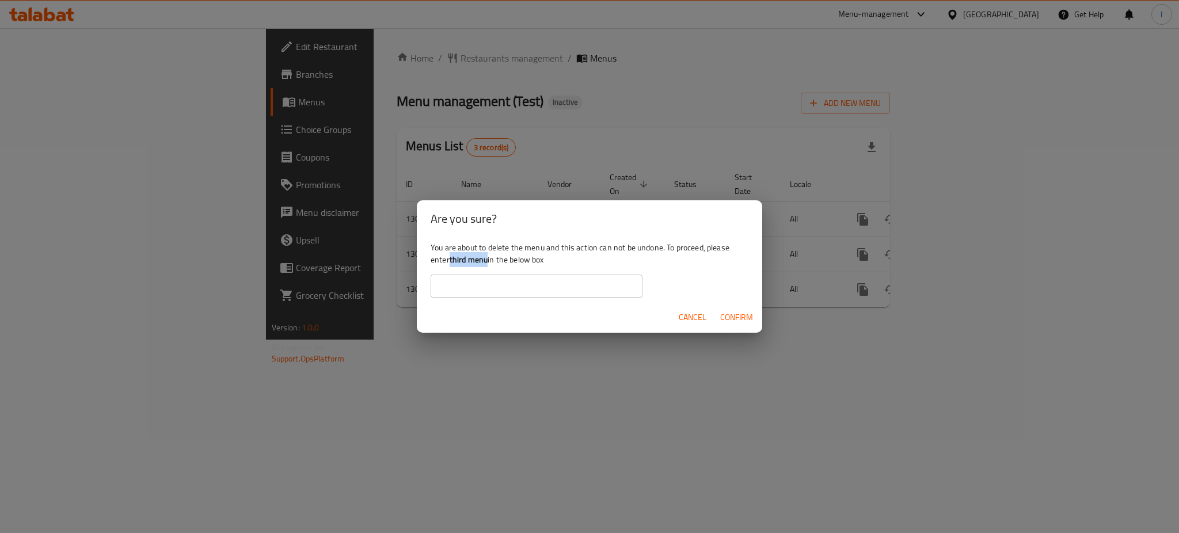
drag, startPoint x: 450, startPoint y: 262, endPoint x: 488, endPoint y: 266, distance: 38.8
click at [488, 266] on div "You are about to delete the menu and this action can not be undone. To proceed,…" at bounding box center [589, 269] width 345 height 64
copy b "third menu"
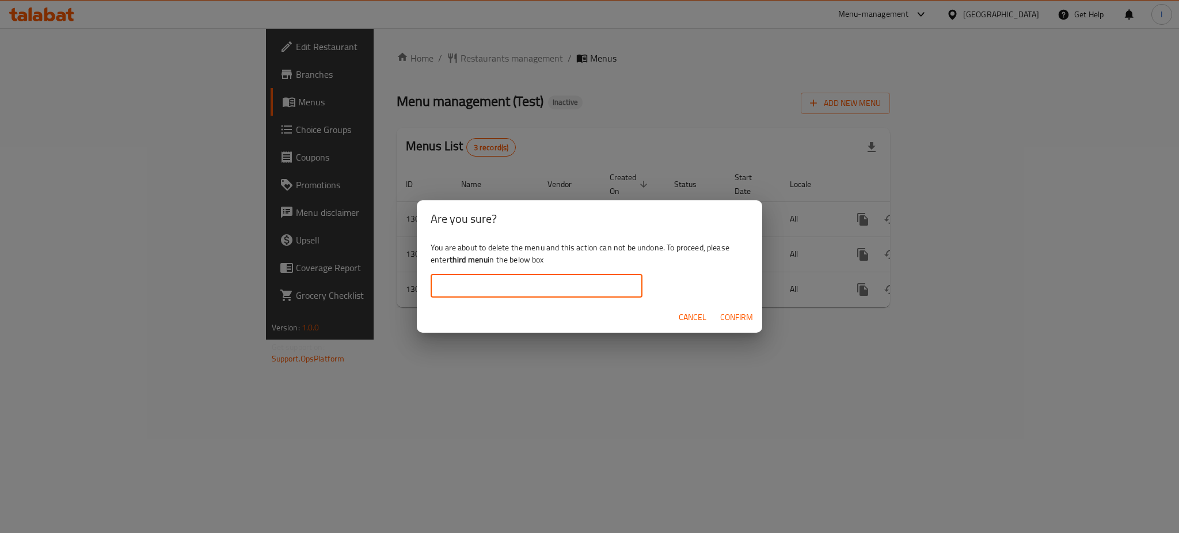
paste input "third menu"
click at [497, 288] on input "third menu" at bounding box center [537, 286] width 212 height 23
type input "third menu"
click at [732, 314] on span "Confirm" at bounding box center [736, 317] width 33 height 14
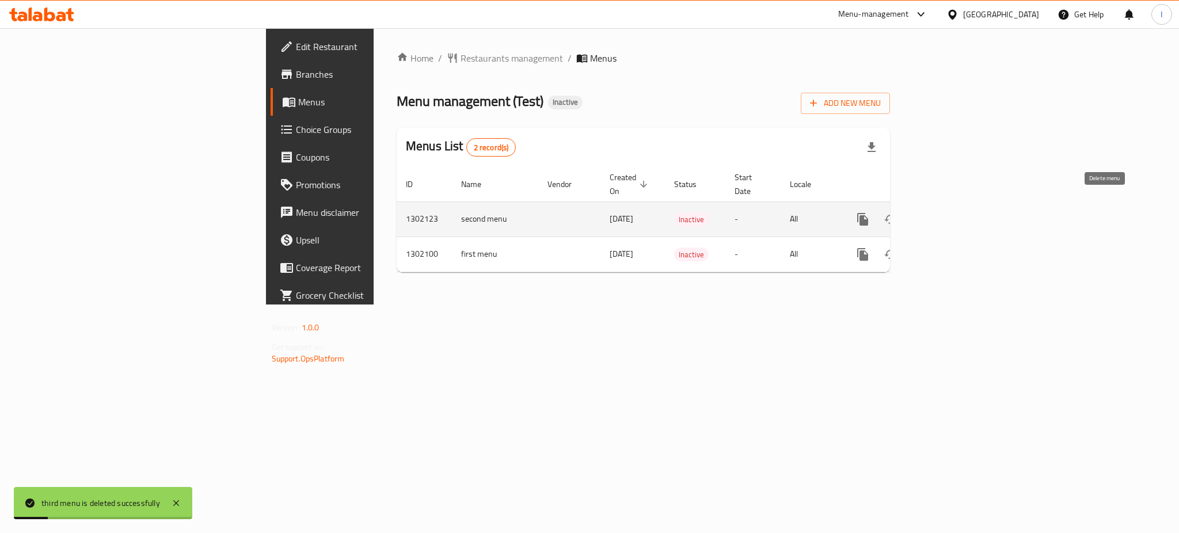
click at [922, 214] on icon "enhanced table" at bounding box center [918, 219] width 8 height 10
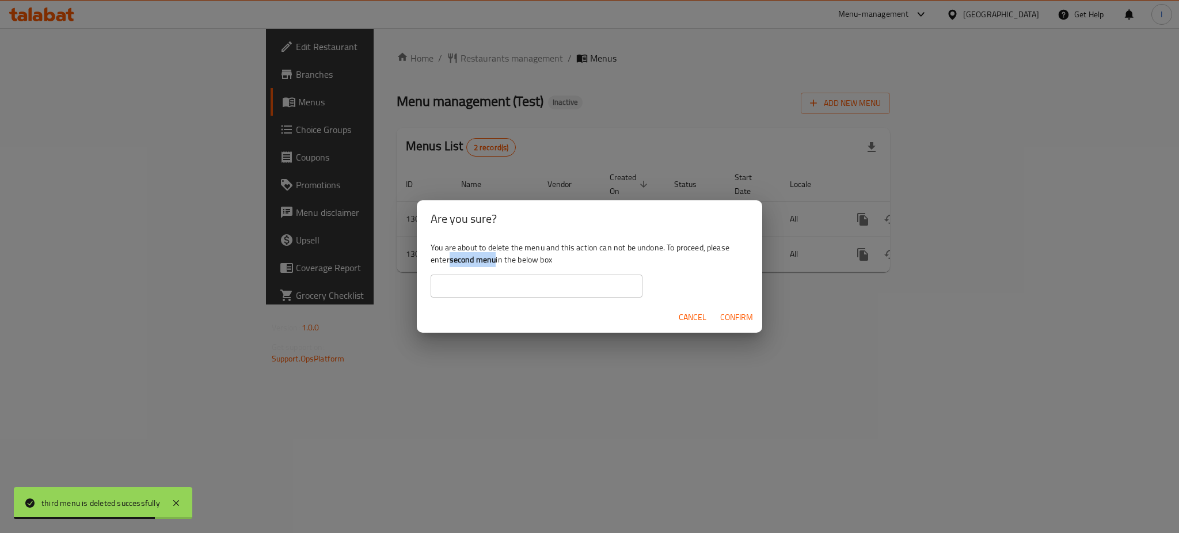
drag, startPoint x: 450, startPoint y: 263, endPoint x: 498, endPoint y: 261, distance: 47.8
click at [498, 261] on div "You are about to delete the menu and this action can not be undone. To proceed,…" at bounding box center [589, 269] width 345 height 64
copy b "second menu"
paste input "second menu"
click at [498, 283] on input "text" at bounding box center [537, 286] width 212 height 23
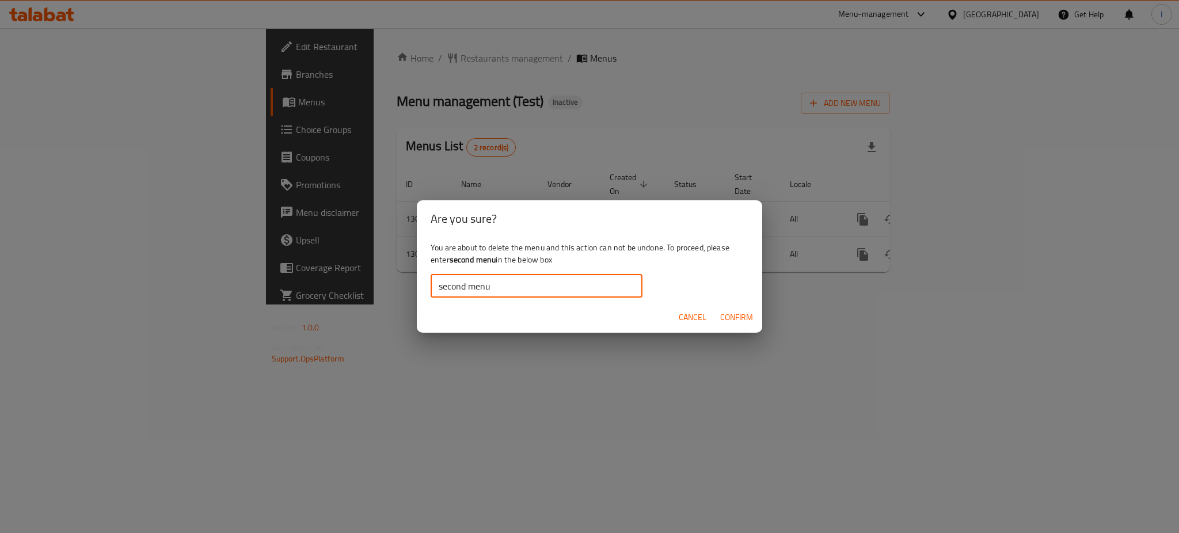
type input "second menu"
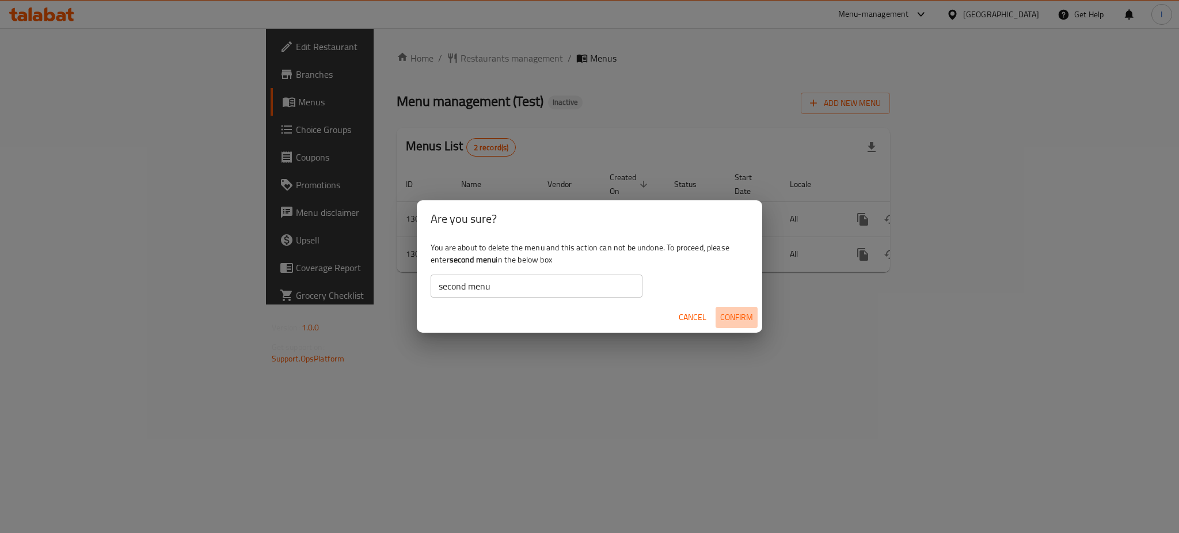
click at [738, 316] on span "Confirm" at bounding box center [736, 317] width 33 height 14
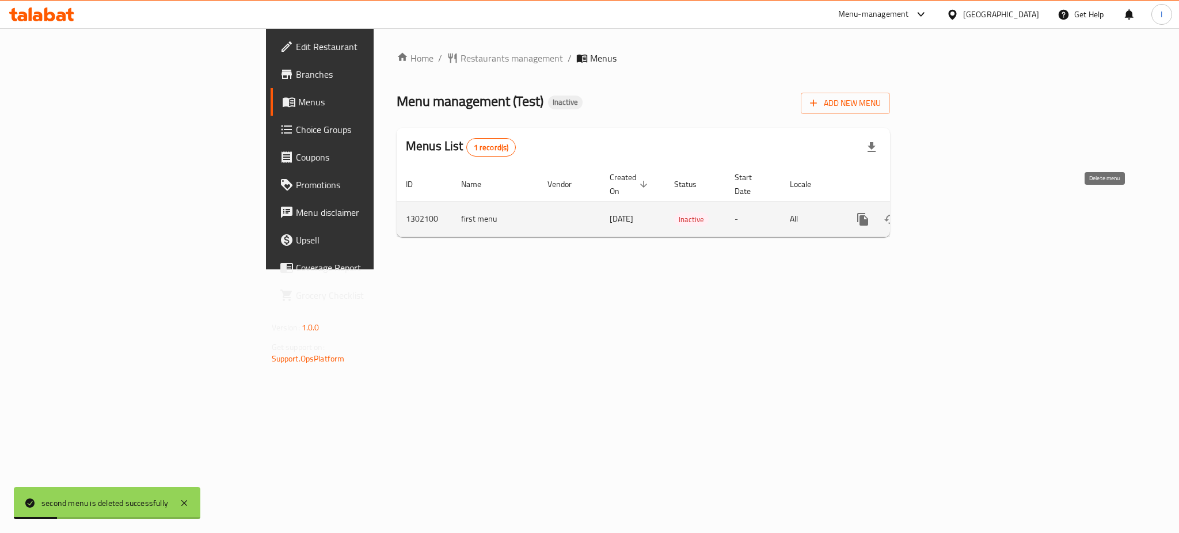
click at [922, 214] on icon "enhanced table" at bounding box center [918, 219] width 8 height 10
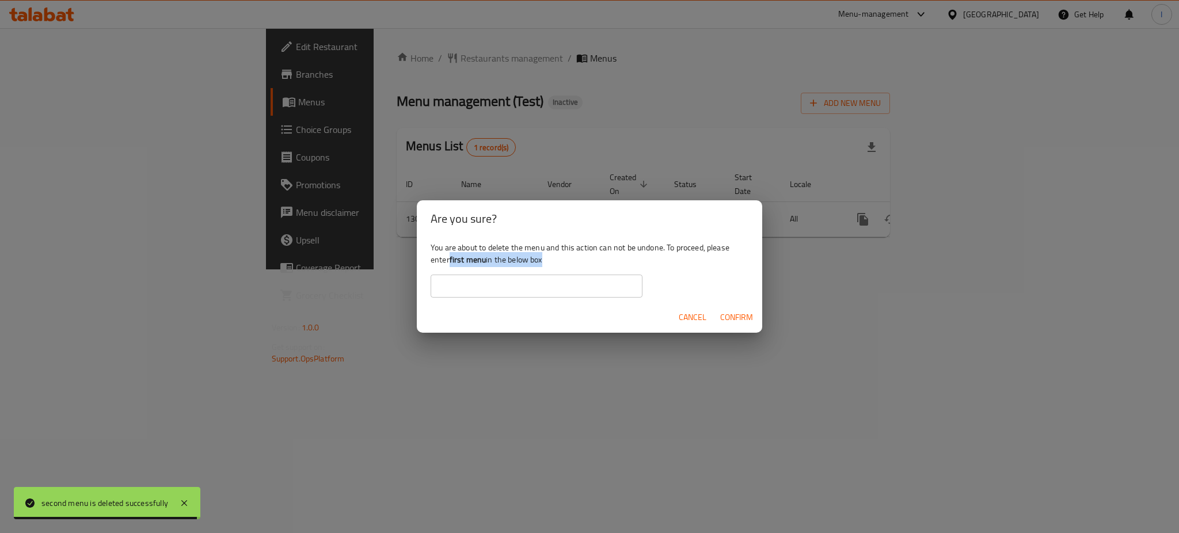
drag, startPoint x: 450, startPoint y: 259, endPoint x: 487, endPoint y: 267, distance: 37.7
click at [487, 267] on div "You are about to delete the menu and this action can not be undone. To proceed,…" at bounding box center [589, 269] width 345 height 64
copy div "first menu in the below box"
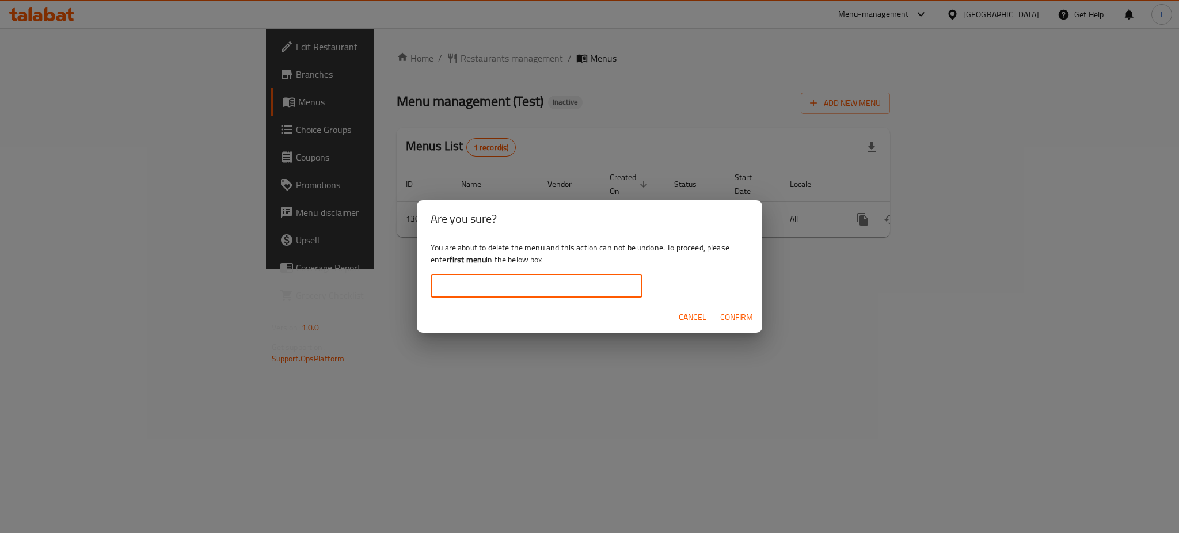
click at [466, 292] on input "text" at bounding box center [537, 286] width 212 height 23
paste input "first menu in the below box"
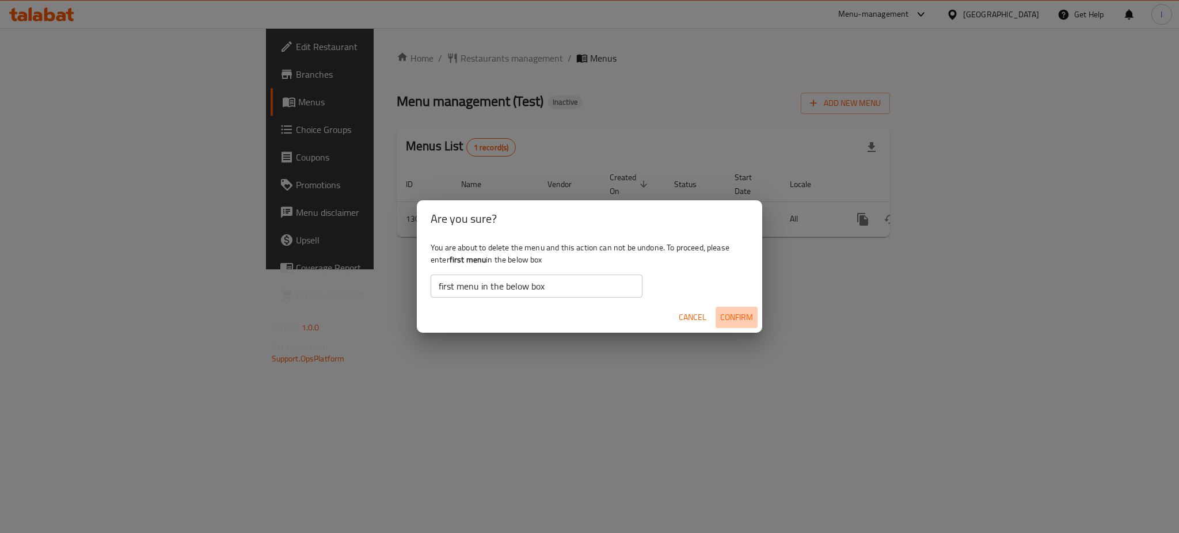
click at [724, 311] on span "Confirm" at bounding box center [736, 317] width 33 height 14
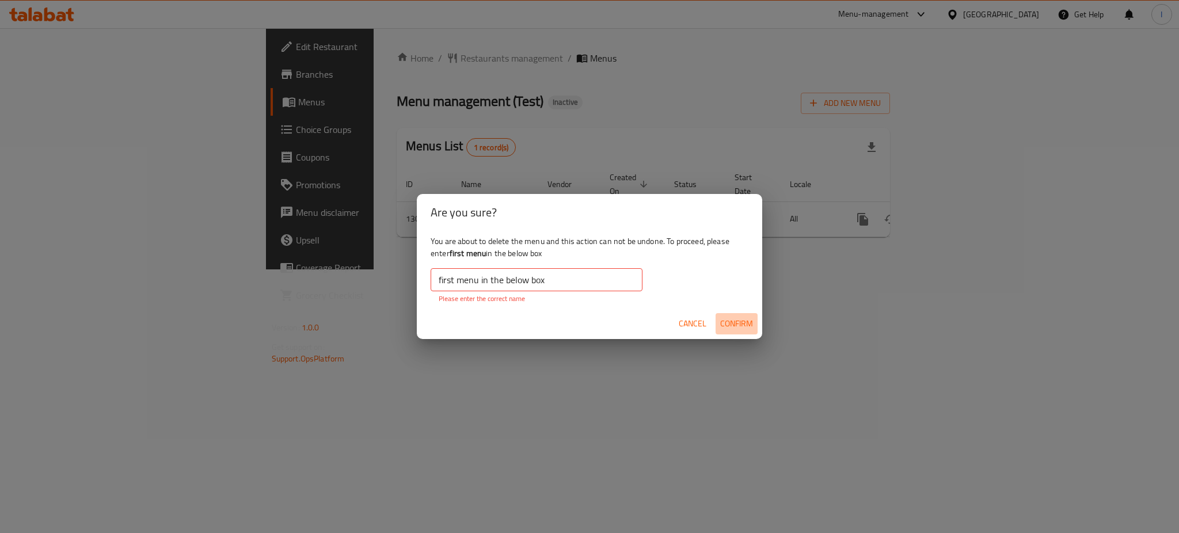
click at [737, 322] on span "Confirm" at bounding box center [736, 324] width 33 height 14
drag, startPoint x: 573, startPoint y: 282, endPoint x: 478, endPoint y: 292, distance: 95.6
click at [478, 292] on div "first menu in the below box ​ Please enter the correct name" at bounding box center [537, 286] width 212 height 36
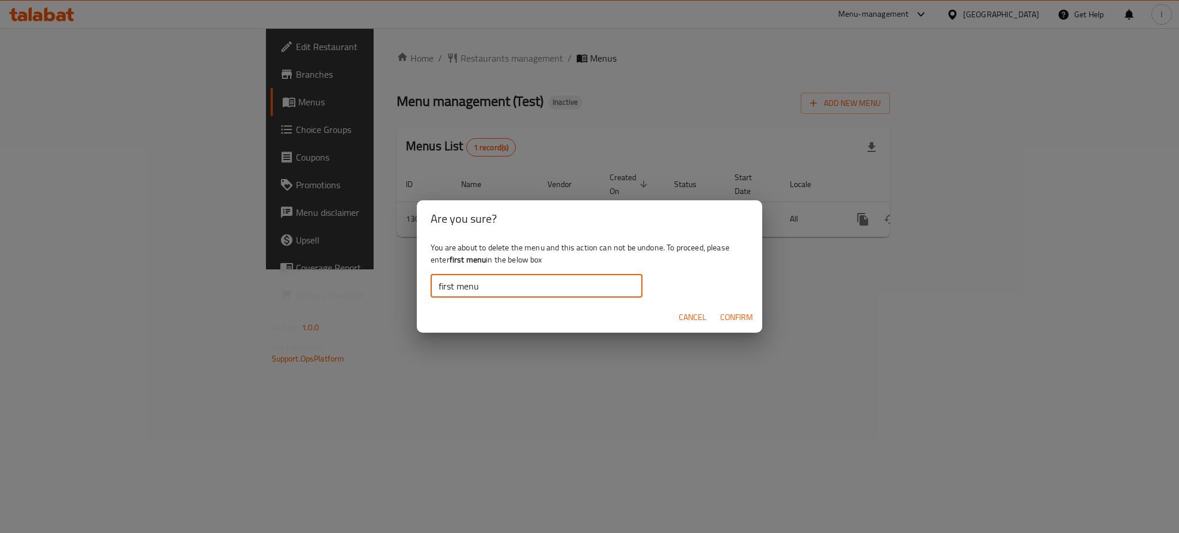
type input "first menu"
click at [730, 317] on span "Confirm" at bounding box center [736, 317] width 33 height 14
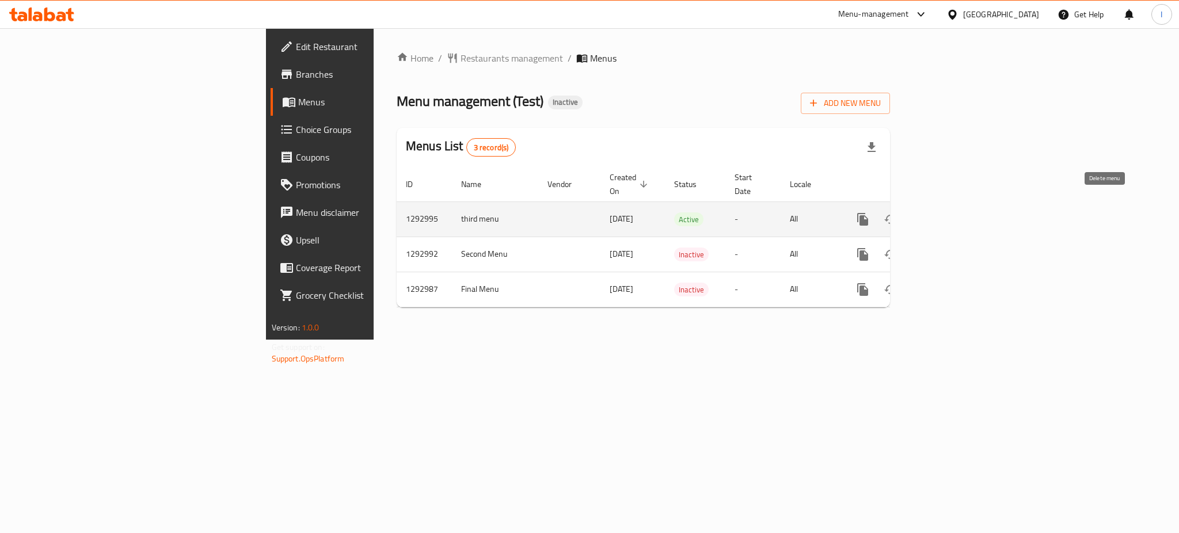
click at [922, 214] on icon "enhanced table" at bounding box center [918, 219] width 8 height 10
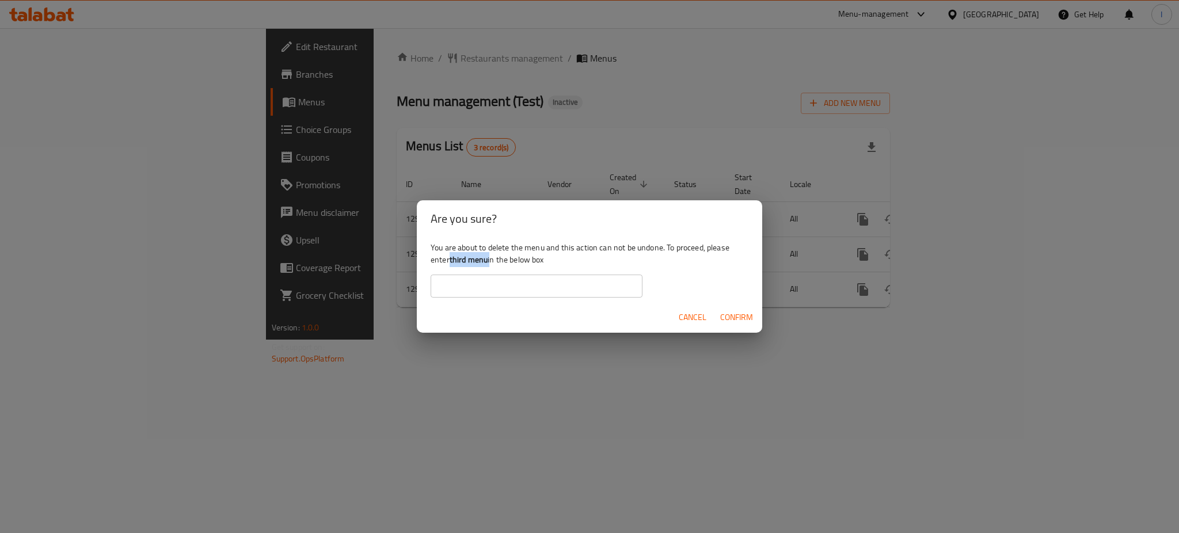
drag, startPoint x: 452, startPoint y: 259, endPoint x: 490, endPoint y: 265, distance: 38.6
click at [490, 265] on div "You are about to delete the menu and this action can not be undone. To proceed,…" at bounding box center [589, 269] width 345 height 64
click at [473, 305] on div "Cancel Confirm" at bounding box center [589, 317] width 345 height 31
drag, startPoint x: 450, startPoint y: 262, endPoint x: 488, endPoint y: 266, distance: 38.2
click at [488, 266] on b "third menu" at bounding box center [469, 259] width 39 height 15
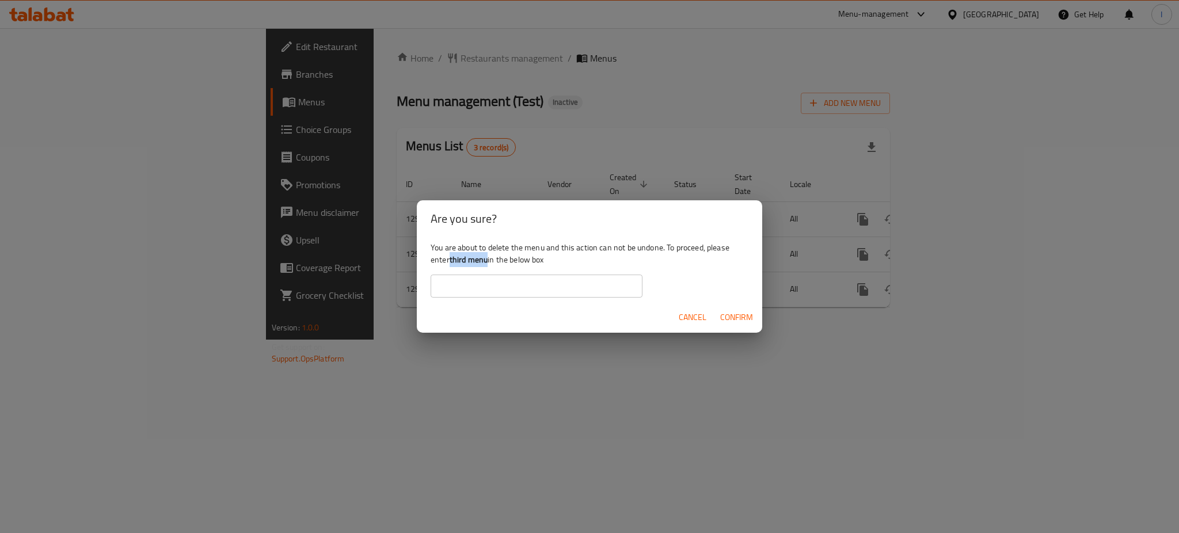
copy b "third menu"
paste input "third menu"
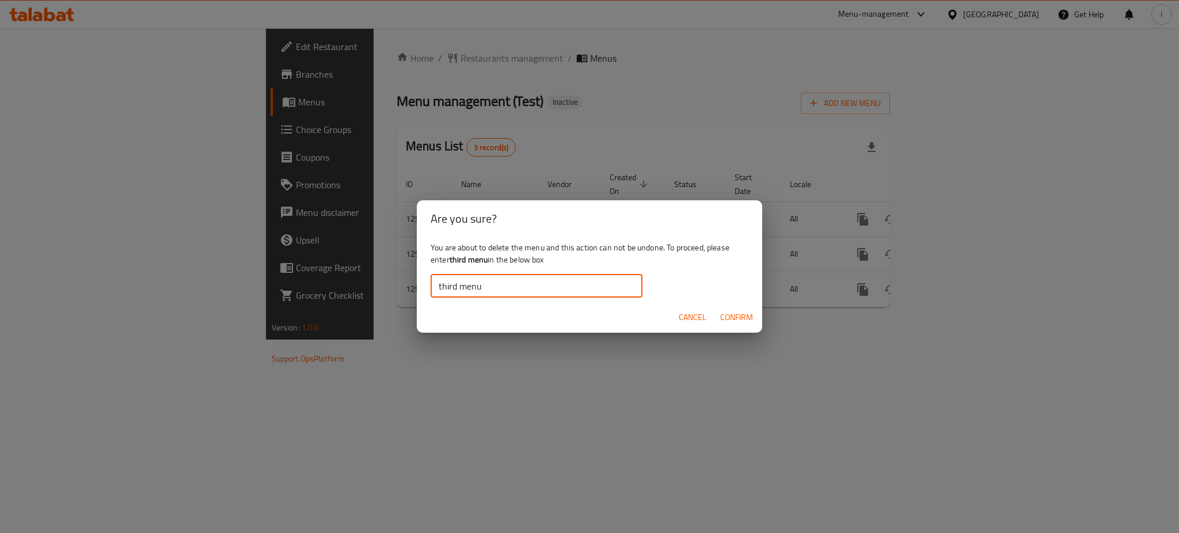
click at [484, 279] on input "third menu" at bounding box center [537, 286] width 212 height 23
type input "third menu"
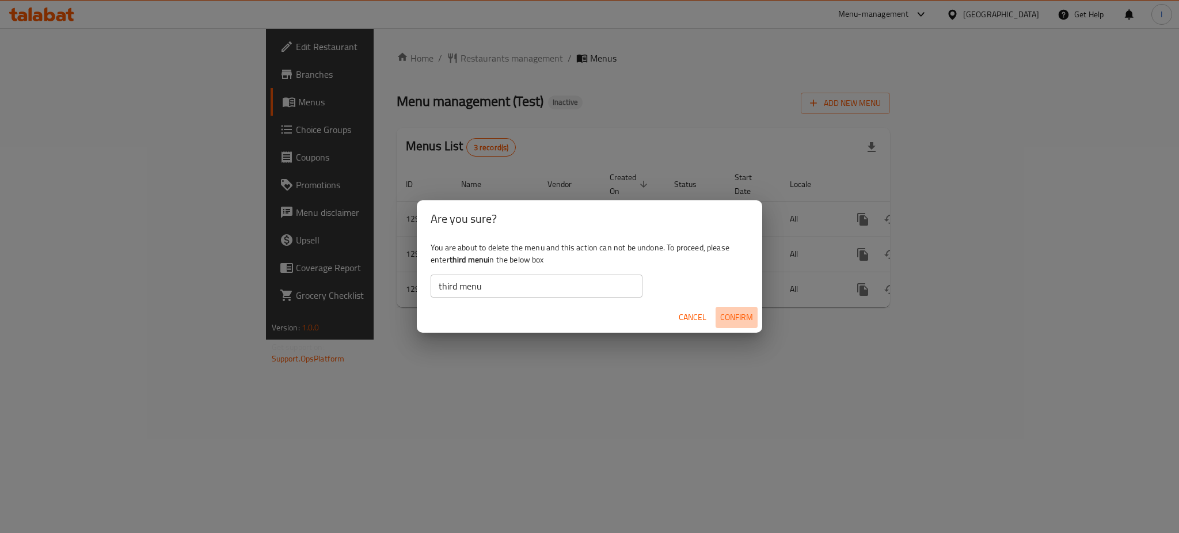
click at [734, 316] on span "Confirm" at bounding box center [736, 317] width 33 height 14
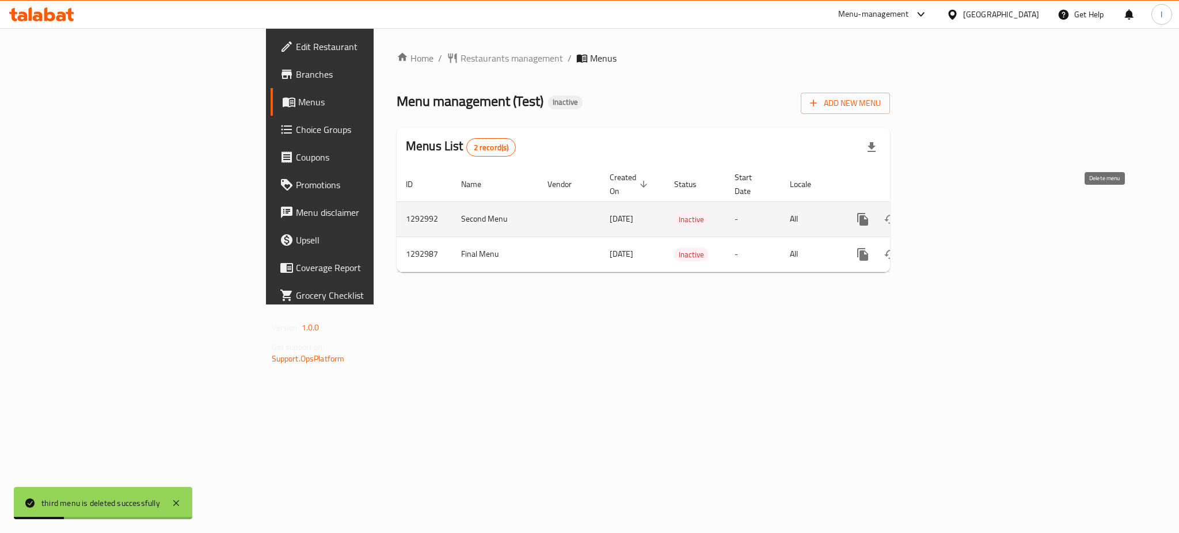
click at [932, 213] on button "enhanced table" at bounding box center [919, 220] width 28 height 28
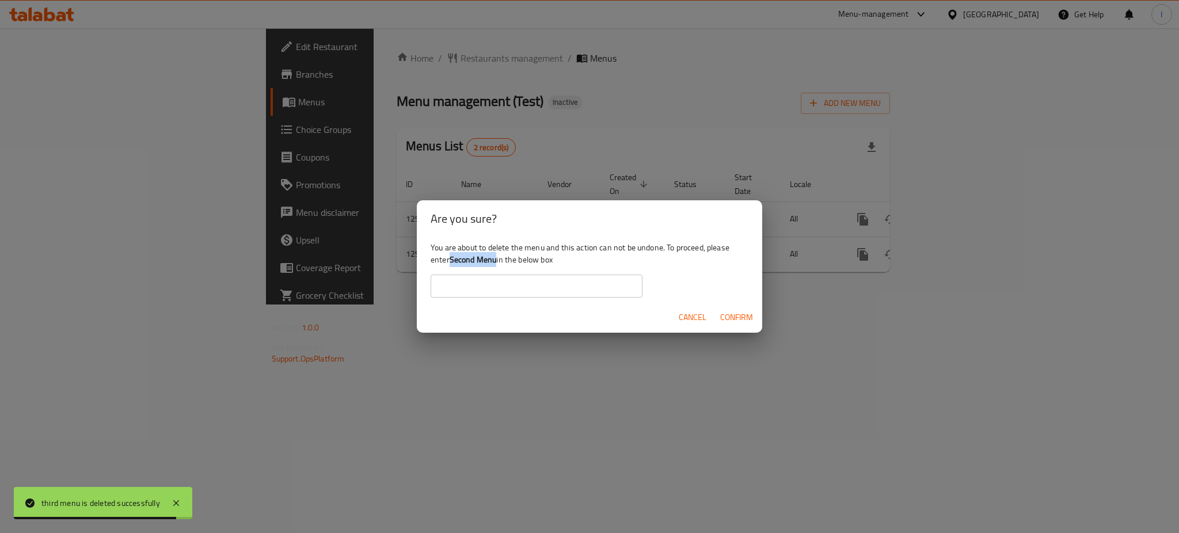
drag, startPoint x: 450, startPoint y: 256, endPoint x: 499, endPoint y: 257, distance: 48.4
click at [499, 257] on div "You are about to delete the menu and this action can not be undone. To proceed,…" at bounding box center [589, 269] width 345 height 64
copy b "Second Menu"
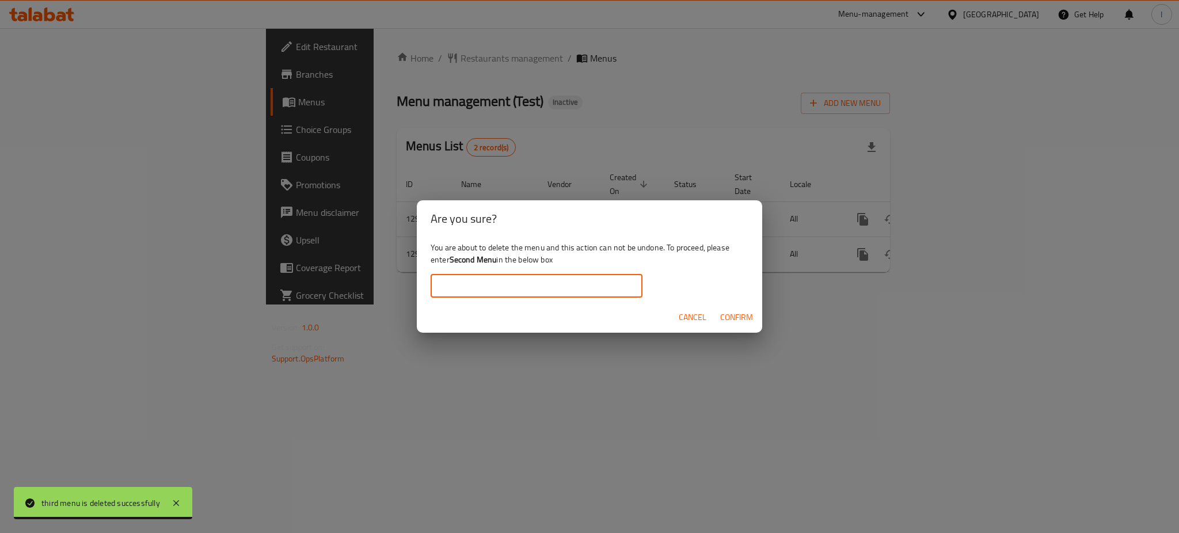
paste input "Second Menu"
click at [488, 283] on input "Second Menu" at bounding box center [537, 286] width 212 height 23
type input "Second Menu"
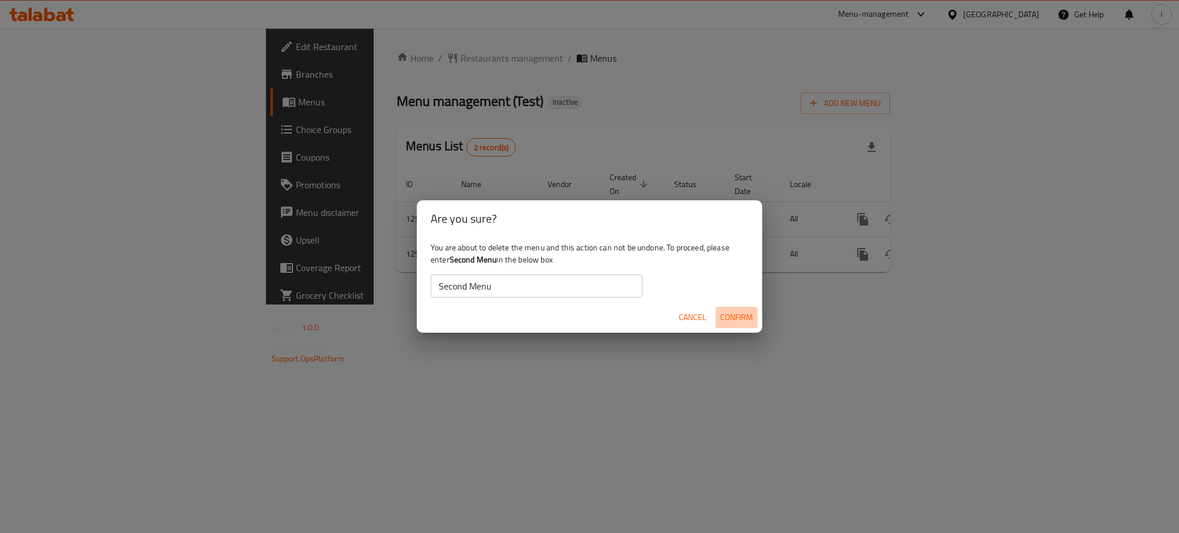
click at [745, 318] on span "Confirm" at bounding box center [736, 317] width 33 height 14
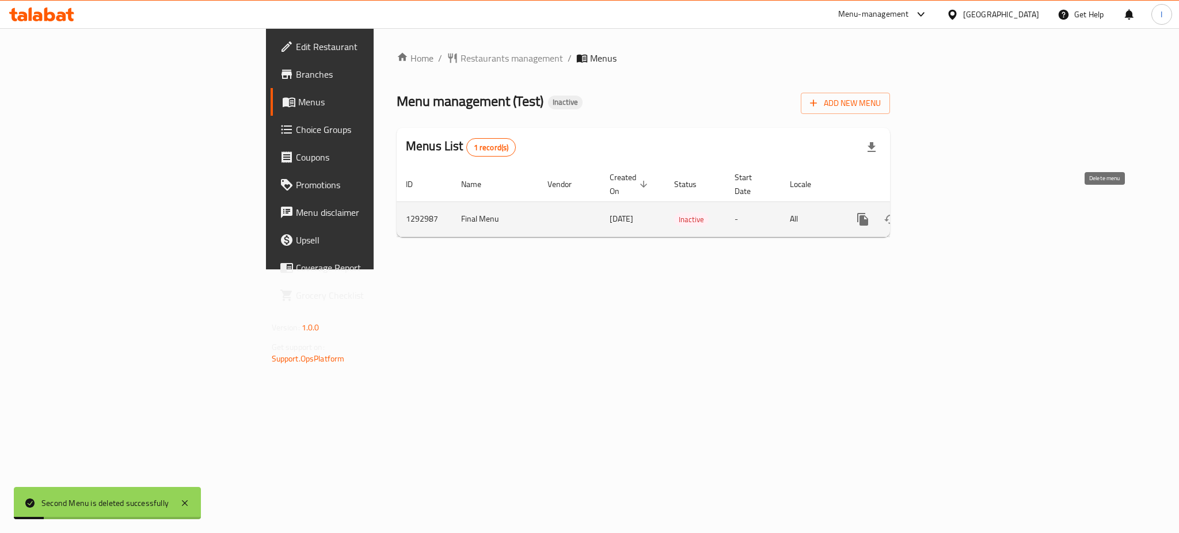
click at [922, 214] on icon "enhanced table" at bounding box center [918, 219] width 8 height 10
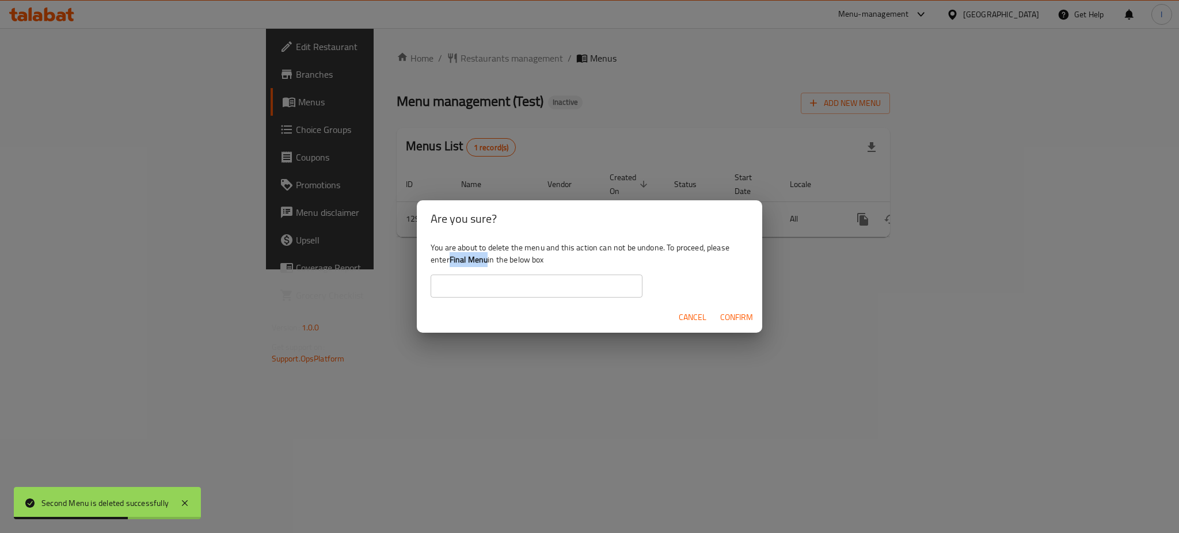
drag, startPoint x: 453, startPoint y: 258, endPoint x: 488, endPoint y: 259, distance: 35.7
click at [488, 259] on b "Final Menu" at bounding box center [469, 259] width 39 height 15
copy b "Final Menu"
paste input "Final Menu"
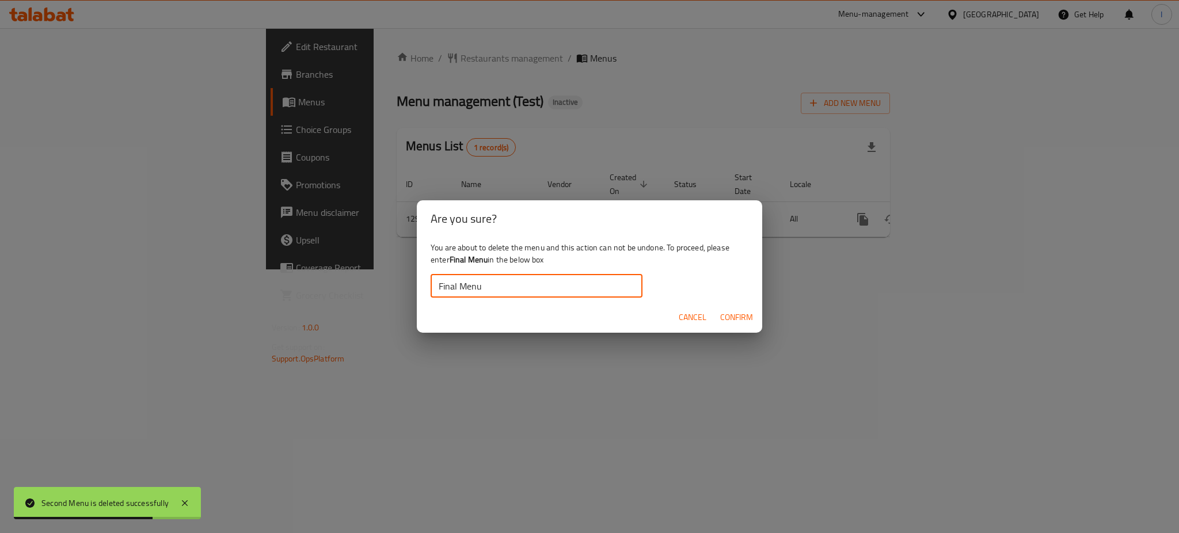
click at [488, 283] on input "Final Menu" at bounding box center [537, 286] width 212 height 23
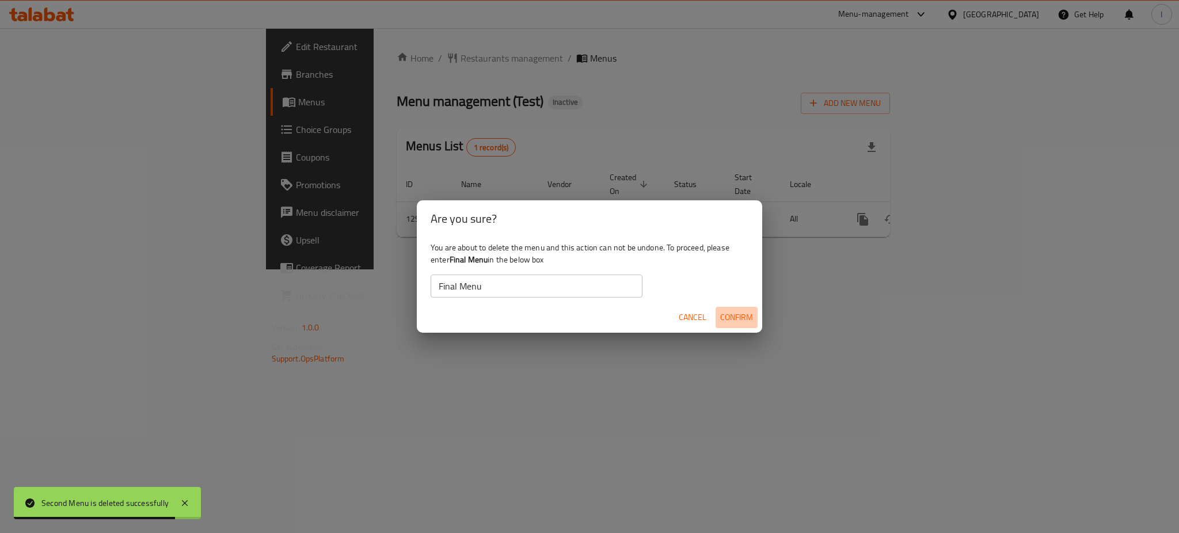
click at [742, 312] on span "Confirm" at bounding box center [736, 317] width 33 height 14
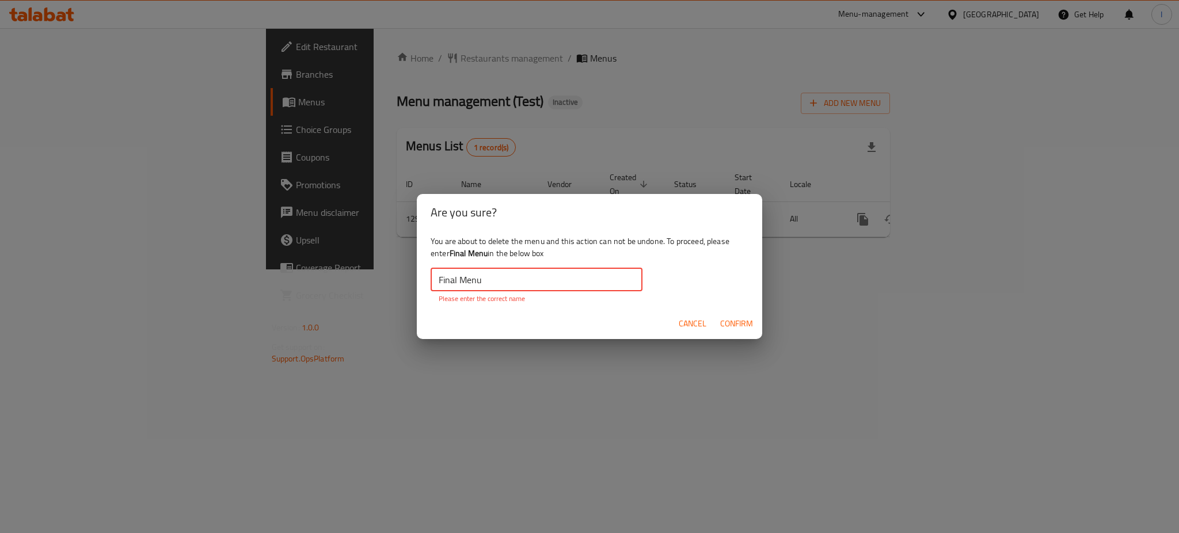
click at [513, 277] on input "Final Menu" at bounding box center [537, 279] width 212 height 23
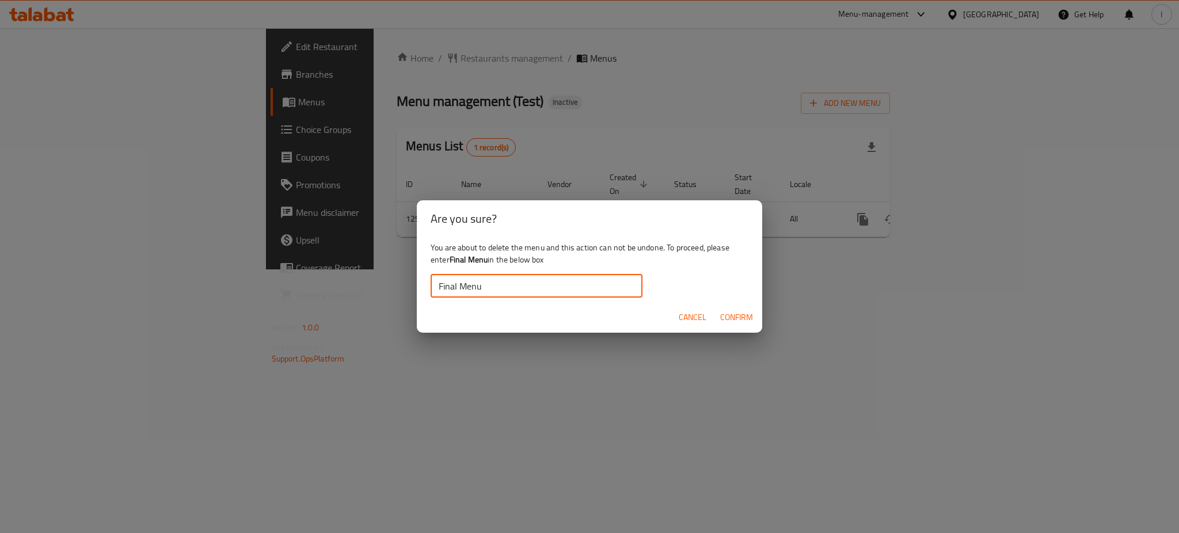
type input "Final Menu"
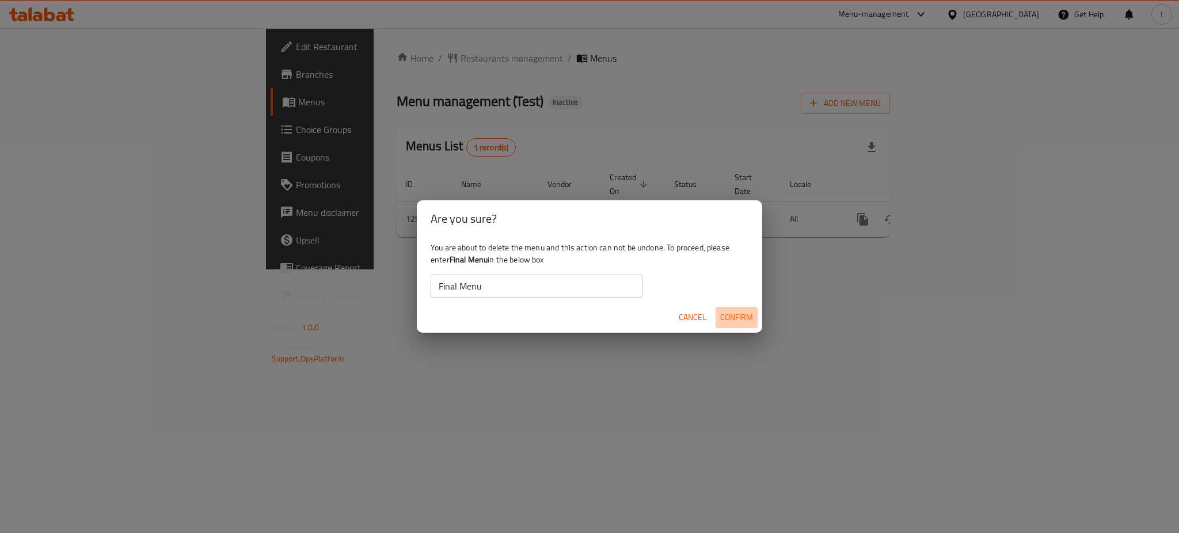
click at [731, 317] on span "Confirm" at bounding box center [736, 317] width 33 height 14
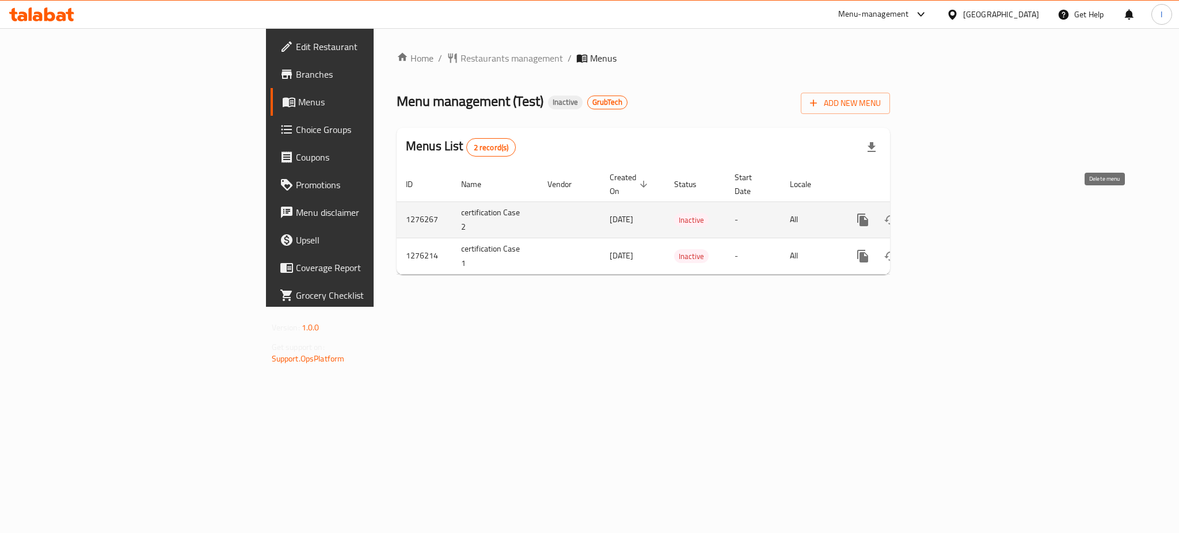
click at [925, 213] on icon "enhanced table" at bounding box center [918, 220] width 14 height 14
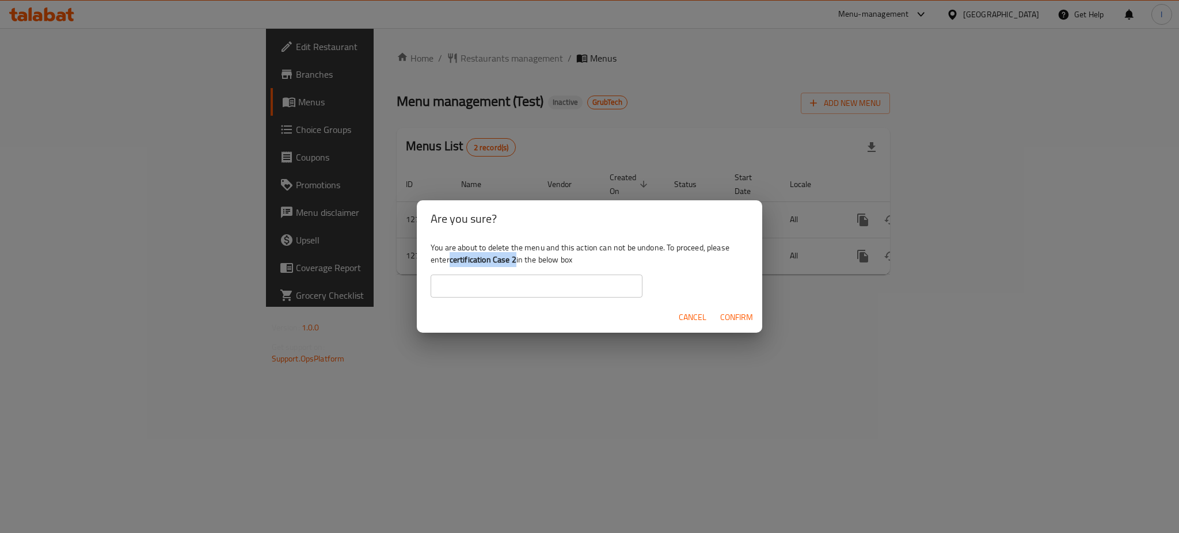
drag, startPoint x: 453, startPoint y: 260, endPoint x: 516, endPoint y: 261, distance: 63.9
click at [516, 261] on b "certification Case 2" at bounding box center [483, 259] width 67 height 15
copy b "certification Case 2"
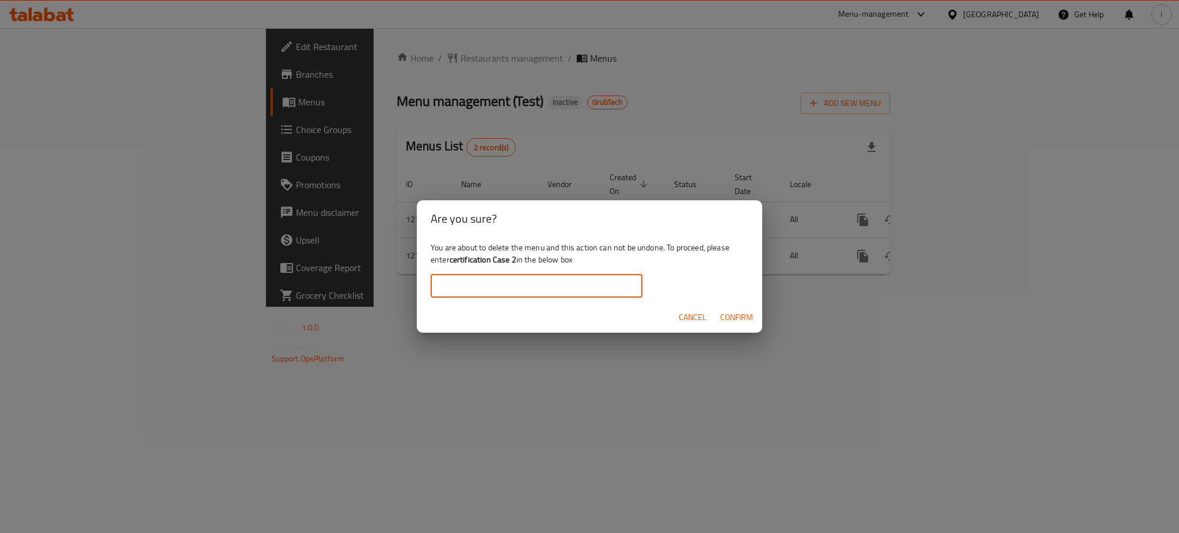
paste input "certification Case 2"
click at [532, 280] on input "certification Case 2" at bounding box center [537, 286] width 212 height 23
type input "certification Case 2"
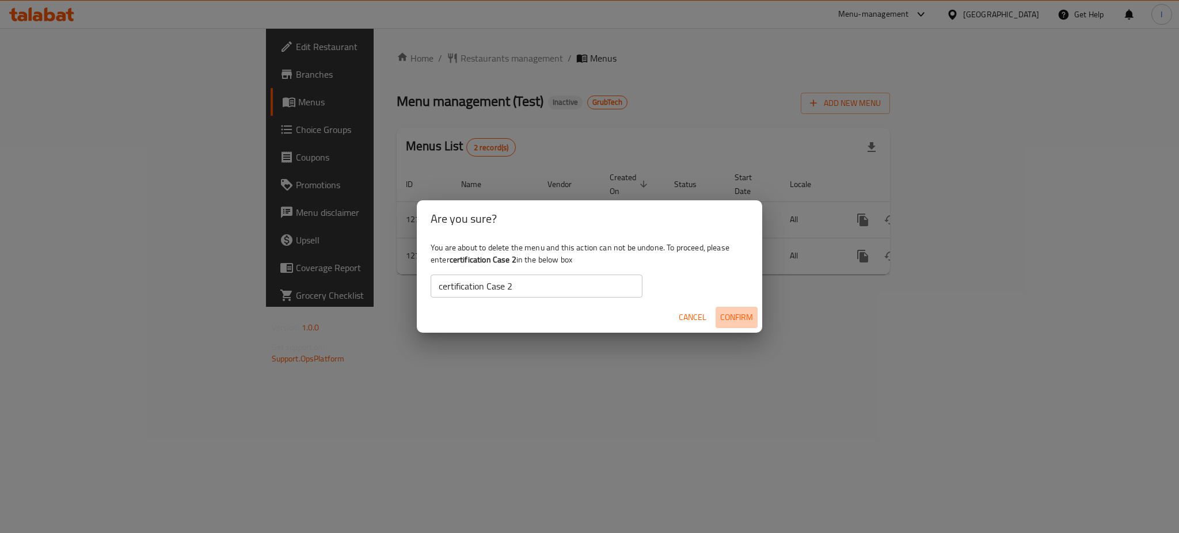
click at [735, 313] on span "Confirm" at bounding box center [736, 317] width 33 height 14
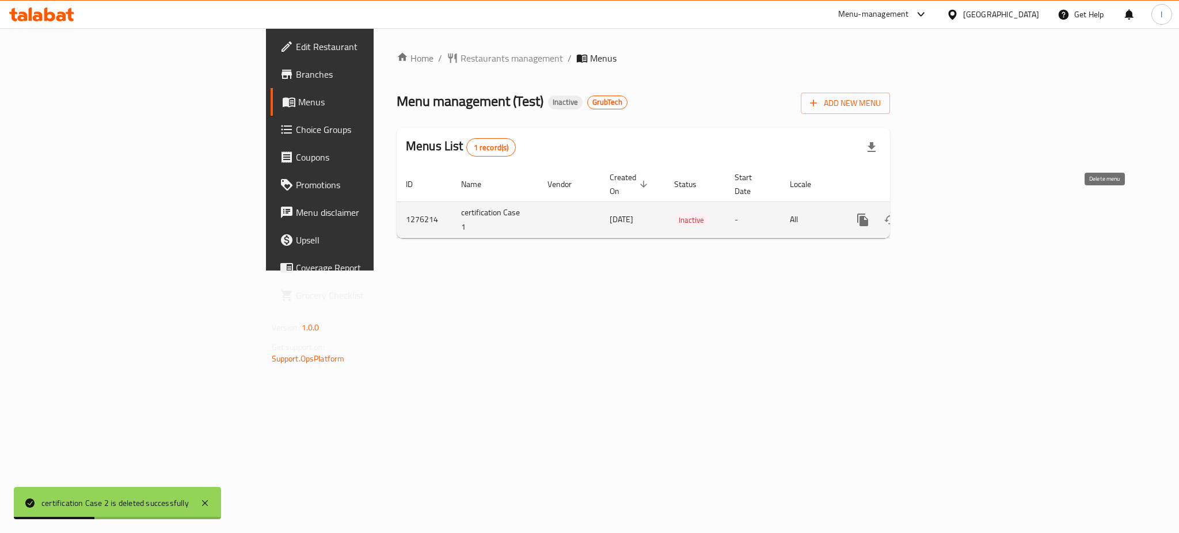
click at [925, 213] on icon "enhanced table" at bounding box center [918, 220] width 14 height 14
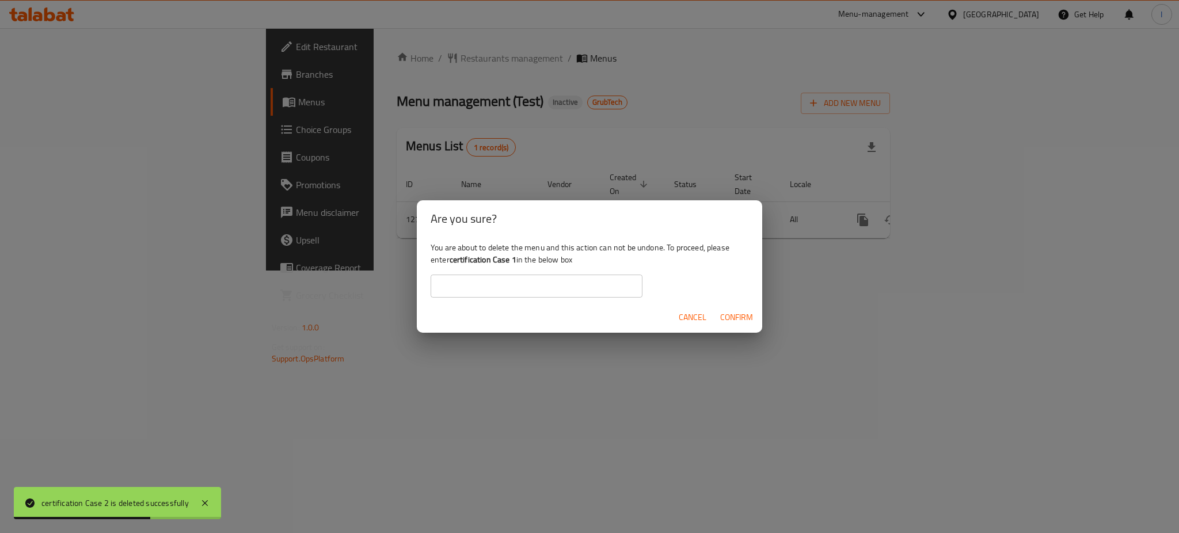
click at [454, 263] on b "certification Case 1" at bounding box center [483, 259] width 67 height 15
drag, startPoint x: 452, startPoint y: 262, endPoint x: 518, endPoint y: 256, distance: 65.9
click at [518, 256] on div "You are about to delete the menu and this action can not be undone. To proceed,…" at bounding box center [589, 269] width 345 height 64
copy b "certification Case 1"
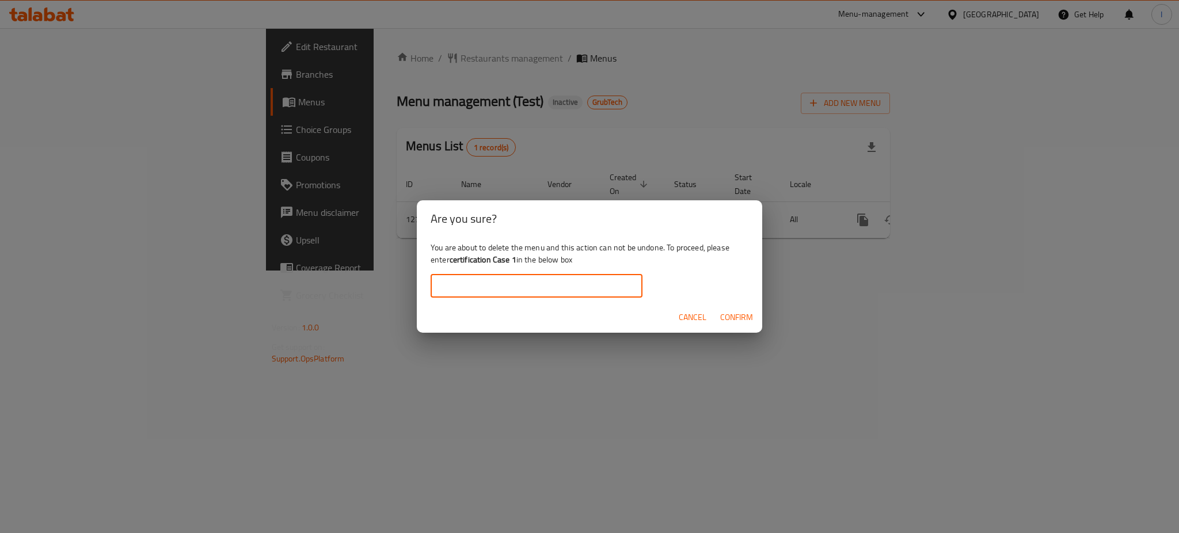
click at [526, 286] on input "text" at bounding box center [537, 286] width 212 height 23
paste input "certification Case 1"
type input "certification Case 1"
click at [732, 322] on span "Confirm" at bounding box center [736, 317] width 33 height 14
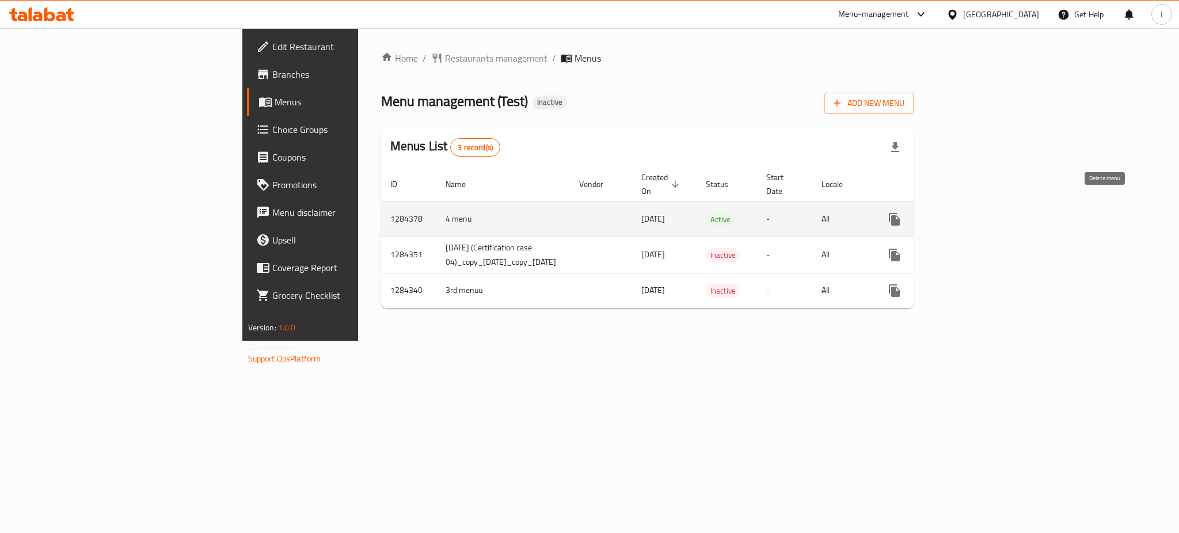
click at [954, 214] on icon "enhanced table" at bounding box center [950, 219] width 8 height 10
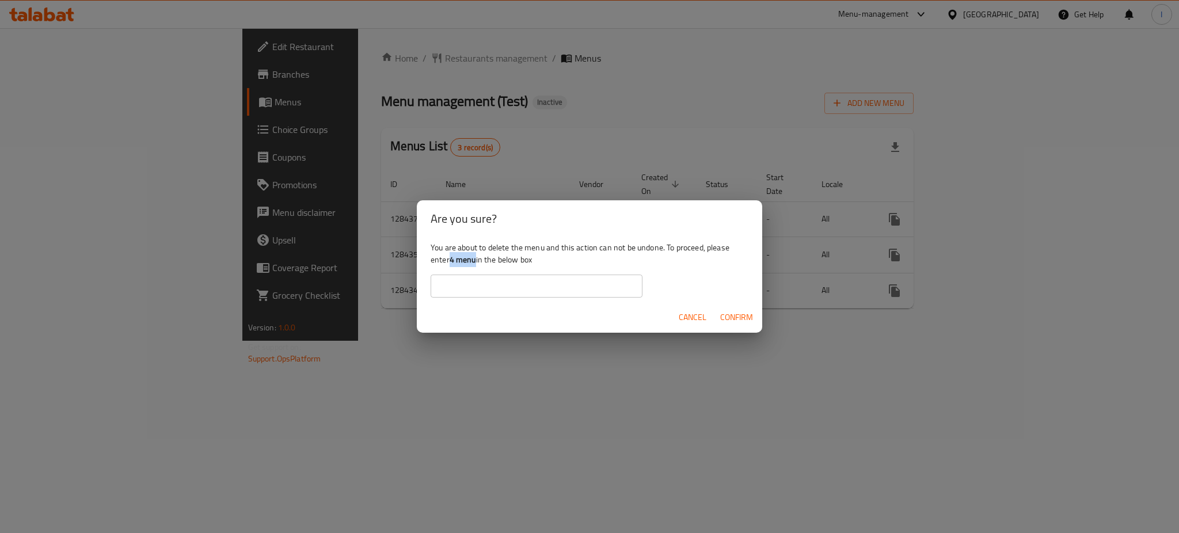
drag, startPoint x: 452, startPoint y: 258, endPoint x: 476, endPoint y: 263, distance: 24.1
click at [476, 263] on b "4 menu" at bounding box center [463, 259] width 26 height 15
copy b "4 menu"
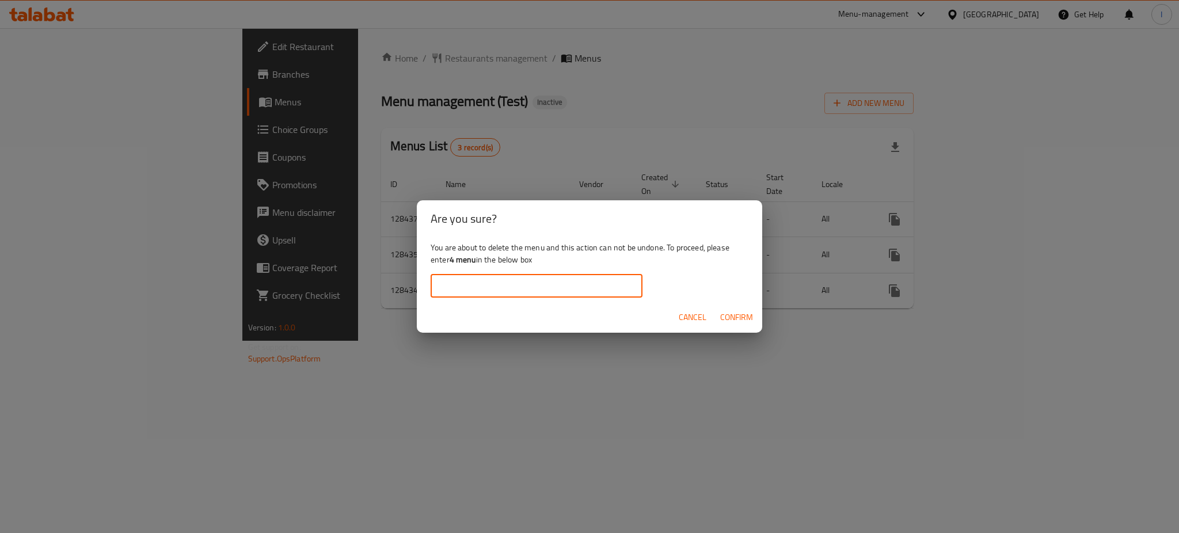
paste input "4 menu"
click at [475, 295] on input "4 menu" at bounding box center [537, 286] width 212 height 23
type input "4 menu"
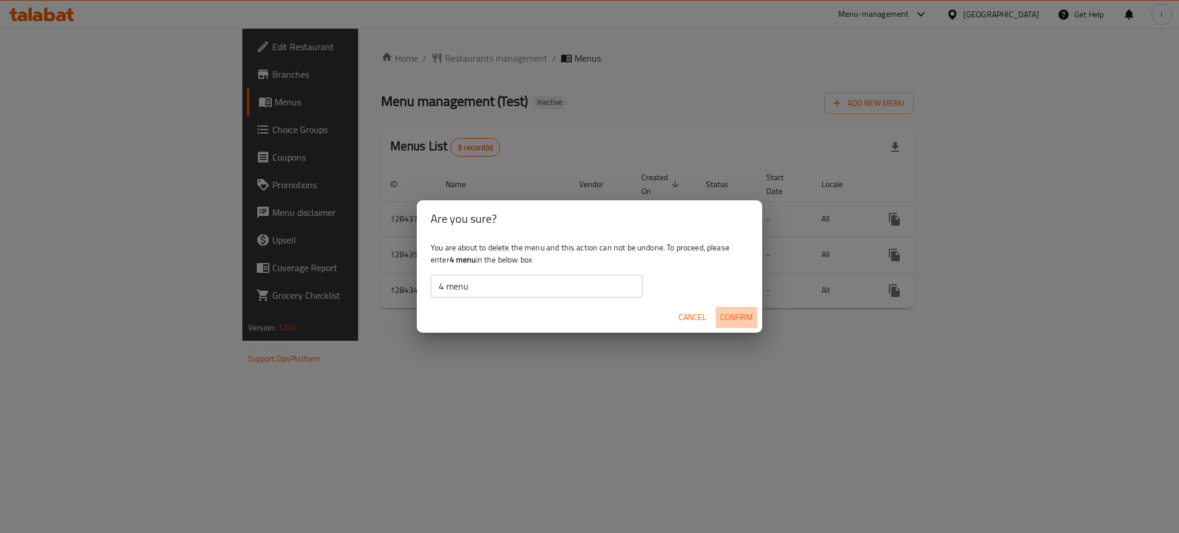
click at [730, 318] on span "Confirm" at bounding box center [736, 317] width 33 height 14
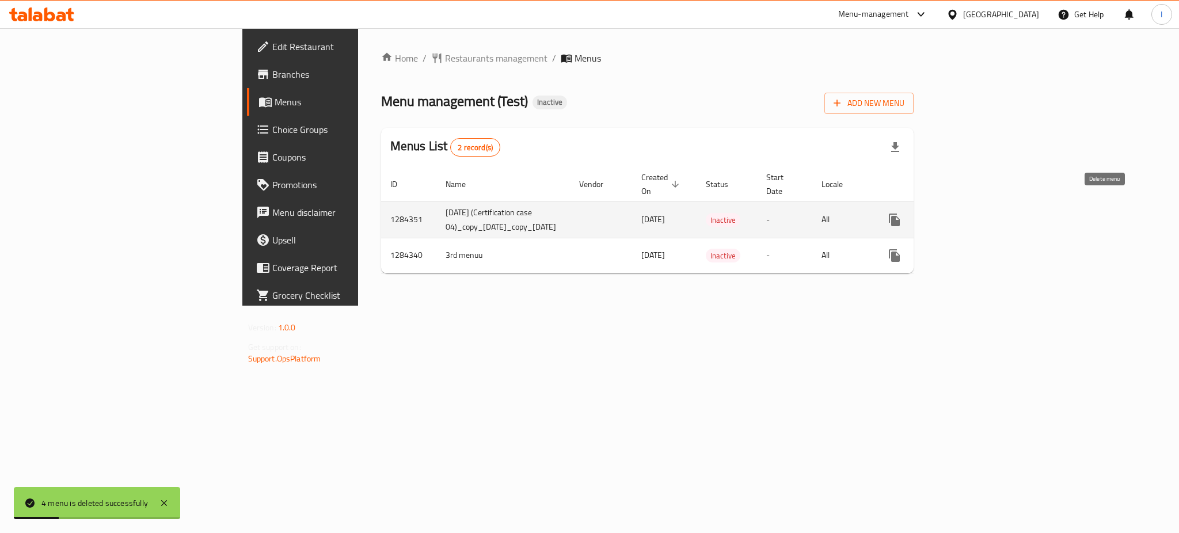
click at [964, 215] on button "enhanced table" at bounding box center [950, 220] width 28 height 28
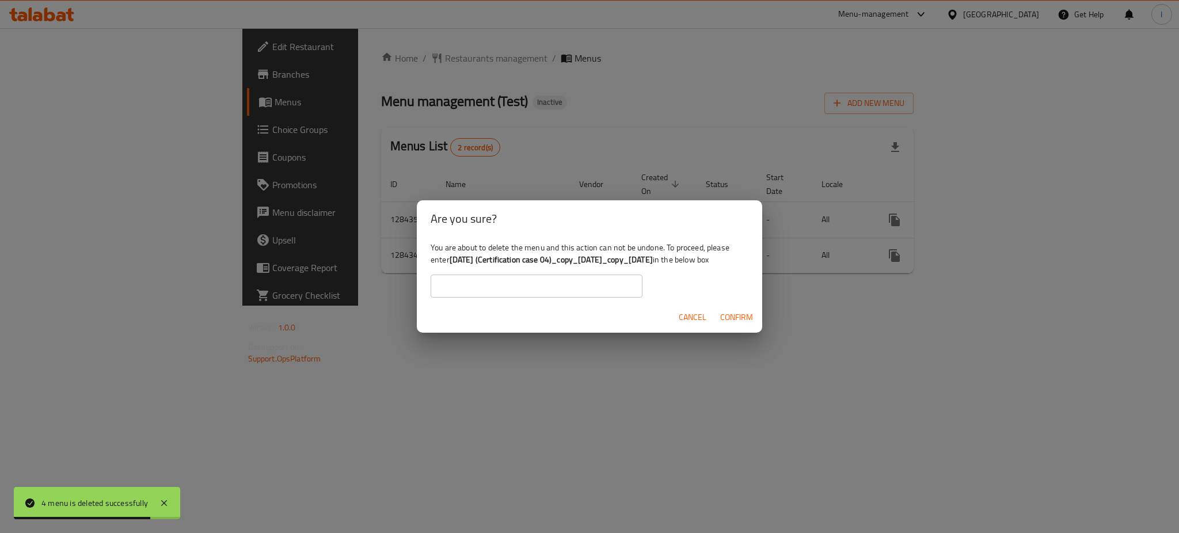
drag, startPoint x: 453, startPoint y: 254, endPoint x: 710, endPoint y: 259, distance: 258.0
click at [653, 259] on b "[DATE] (Certification case 04)_copy_[DATE]_copy_[DATE]" at bounding box center [551, 259] width 203 height 15
copy b "[DATE] (Certification case 04)_copy_[DATE]_copy_[DATE]"
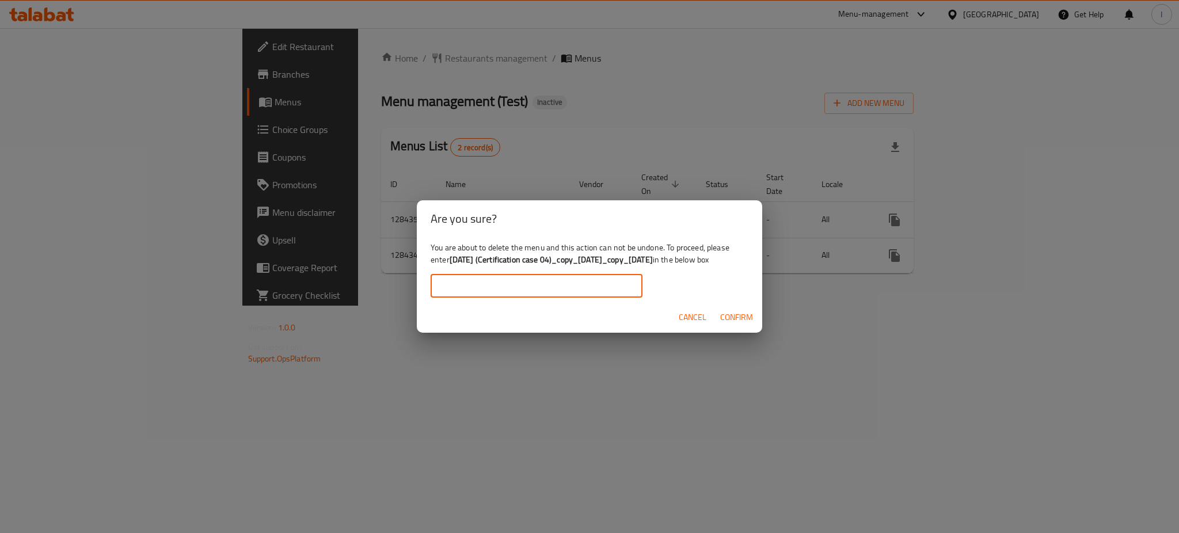
paste input "[DATE] (Certification case 04)_copy_[DATE]_copy_[DATE]"
click at [584, 286] on input "[DATE] (Certification case 04)_copy_[DATE]_copy_[DATE]" at bounding box center [537, 286] width 212 height 23
type input "[DATE] (Certification case 04)_copy_[DATE]_copy_[DATE]"
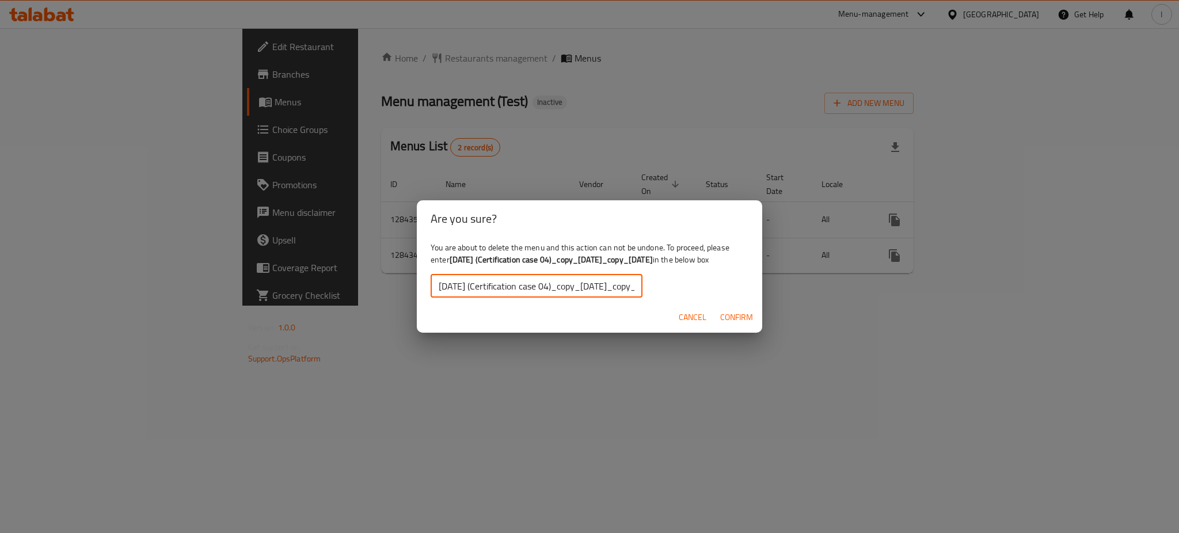
click at [746, 322] on span "Confirm" at bounding box center [736, 317] width 33 height 14
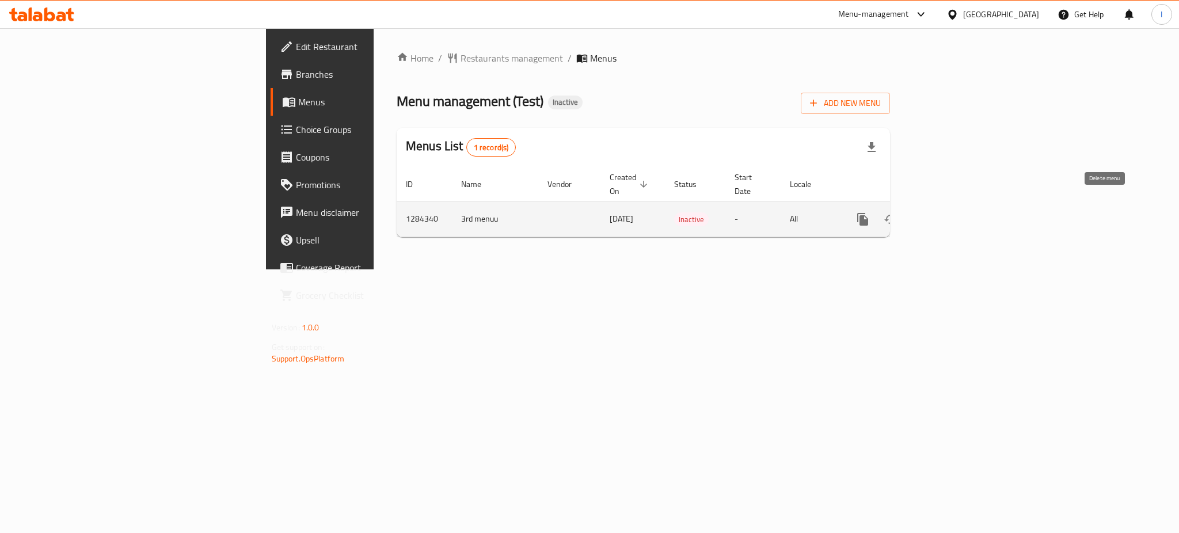
click at [932, 216] on button "enhanced table" at bounding box center [919, 220] width 28 height 28
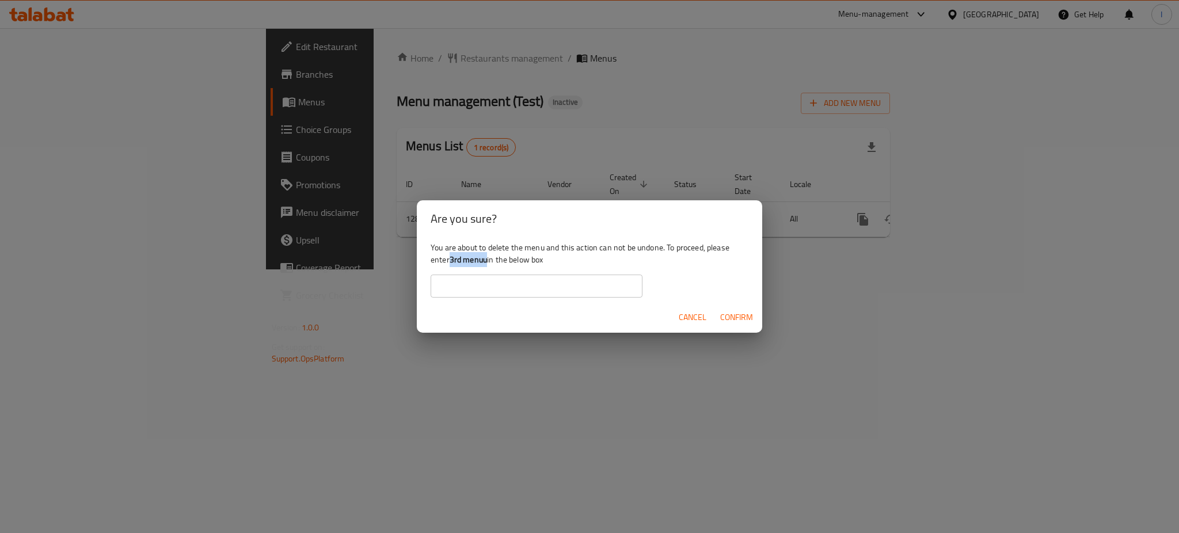
drag, startPoint x: 451, startPoint y: 262, endPoint x: 489, endPoint y: 263, distance: 38.0
click at [489, 263] on div "You are about to delete the menu and this action can not be undone. To proceed,…" at bounding box center [589, 269] width 345 height 64
copy b "3rd menuu"
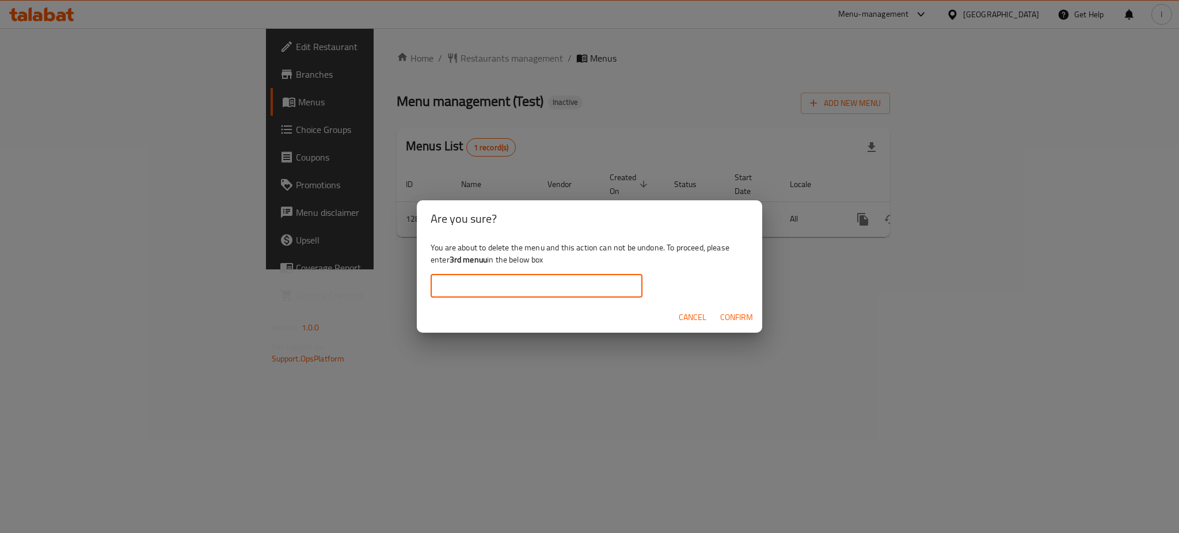
paste input "3rd menuu"
click at [489, 287] on input "3rd menuu" at bounding box center [537, 286] width 212 height 23
type input "3rd menuu"
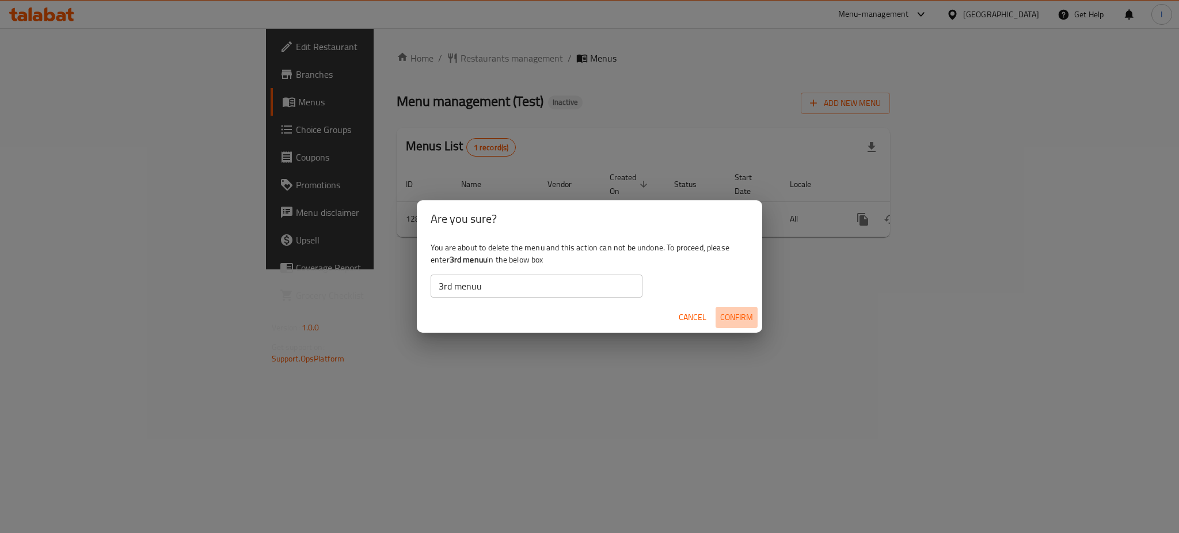
click at [734, 312] on span "Confirm" at bounding box center [736, 317] width 33 height 14
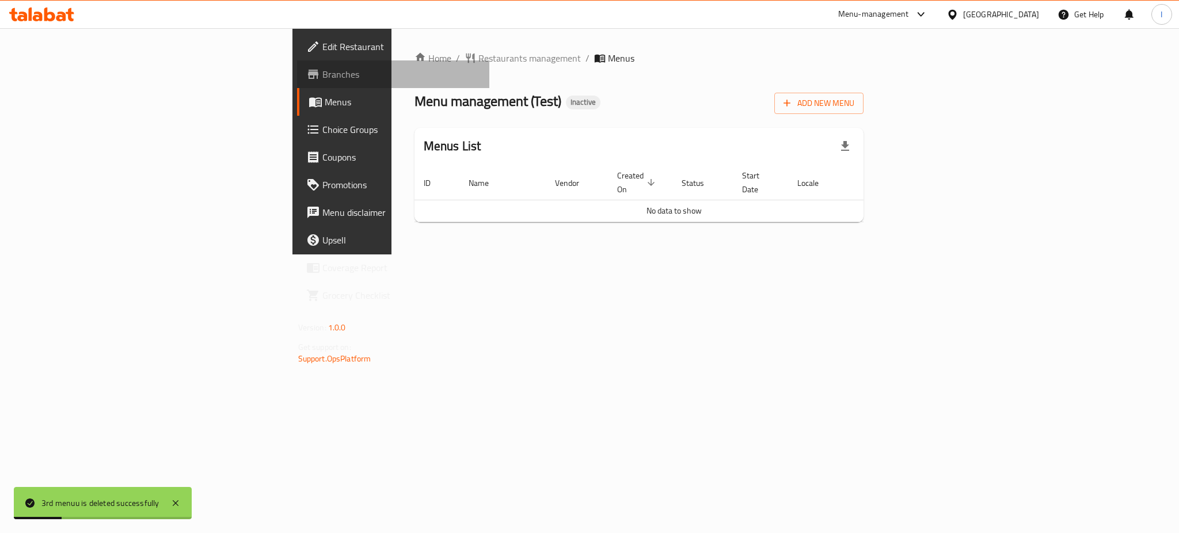
click at [322, 74] on span "Branches" at bounding box center [401, 74] width 158 height 14
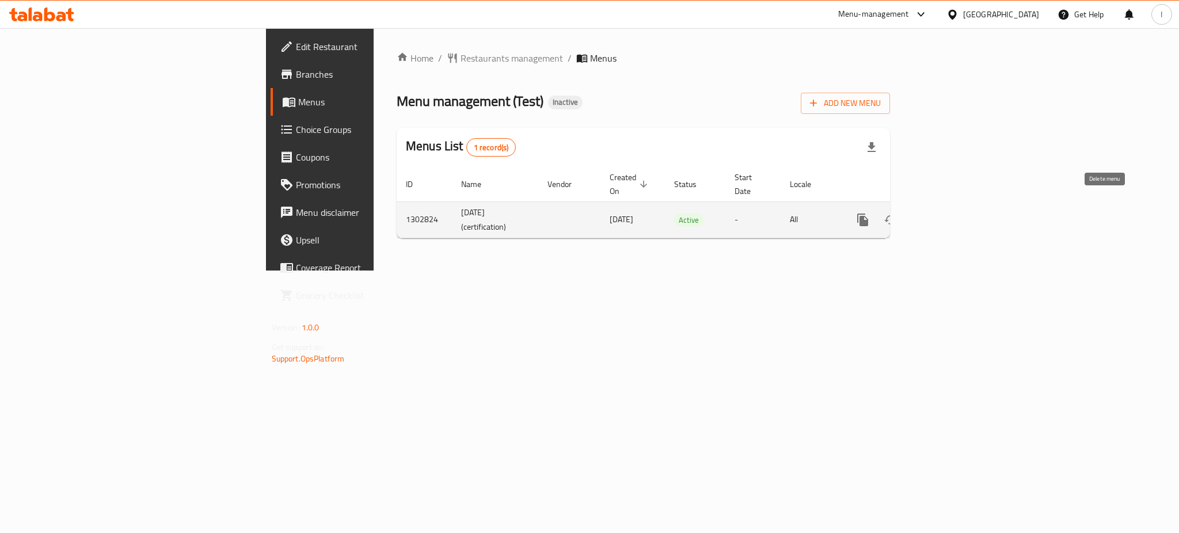
click at [922, 215] on icon "enhanced table" at bounding box center [918, 220] width 8 height 10
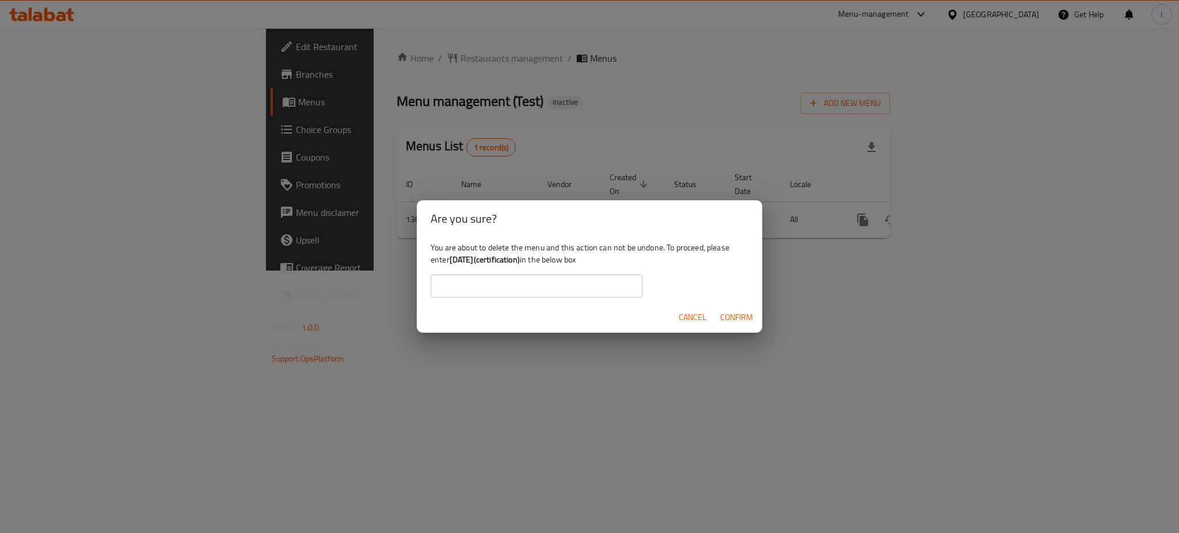
drag, startPoint x: 450, startPoint y: 263, endPoint x: 541, endPoint y: 263, distance: 90.4
click at [541, 263] on div "You are about to delete the menu and this action can not be undone. To proceed,…" at bounding box center [589, 269] width 345 height 64
copy b "[DATE](certification)"
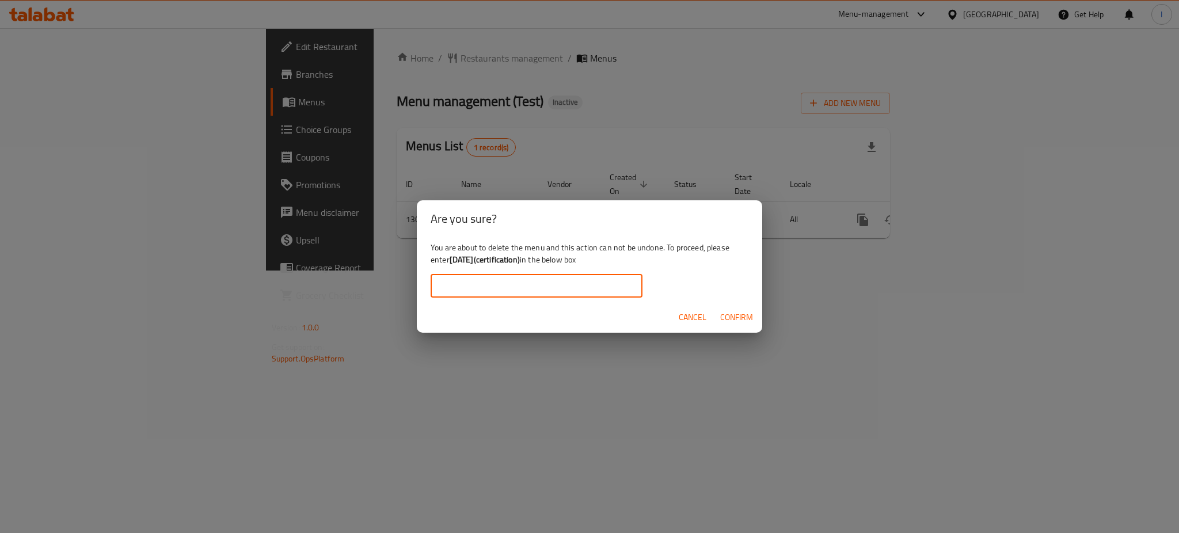
paste input "[DATE](certification)"
click at [530, 279] on input "[DATE](certification)" at bounding box center [537, 286] width 212 height 23
type input "[DATE](certification)"
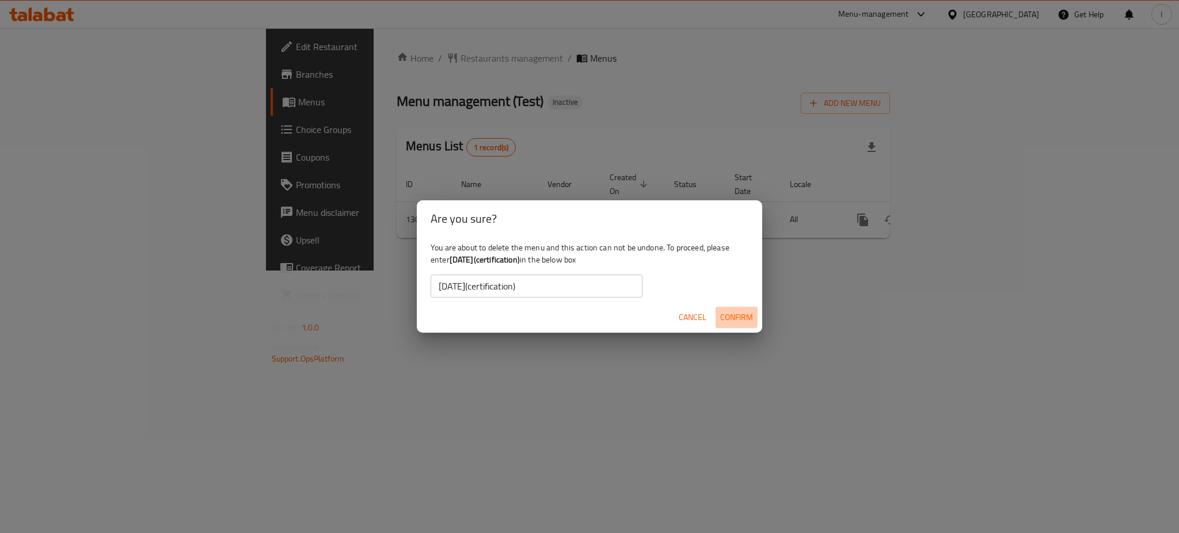
click at [728, 318] on span "Confirm" at bounding box center [736, 317] width 33 height 14
